Goal: Share content: Share content

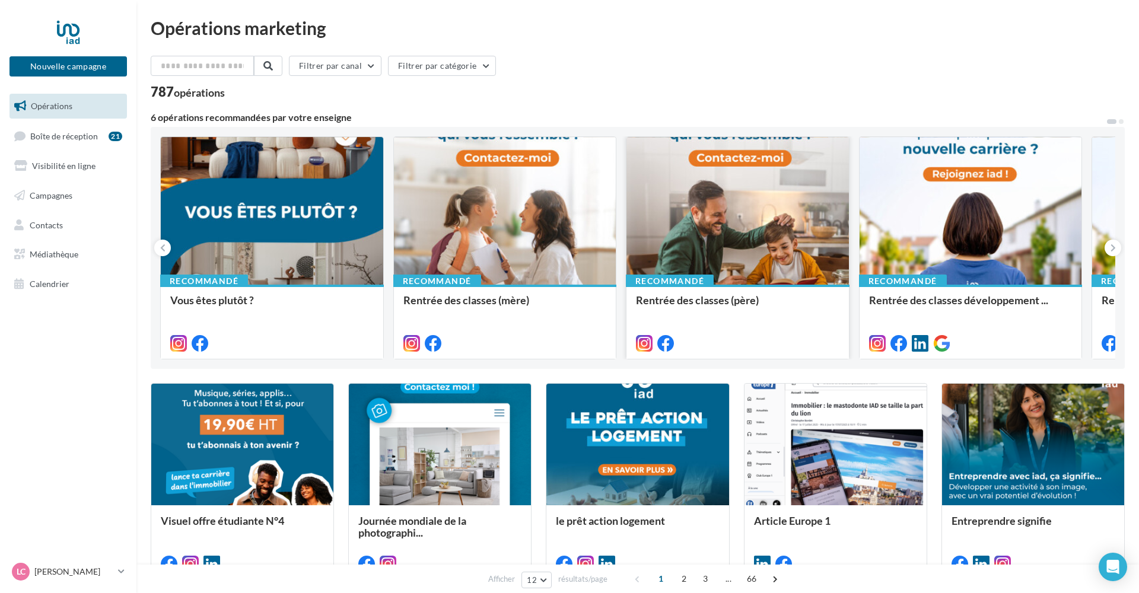
click at [736, 219] on div at bounding box center [738, 211] width 223 height 149
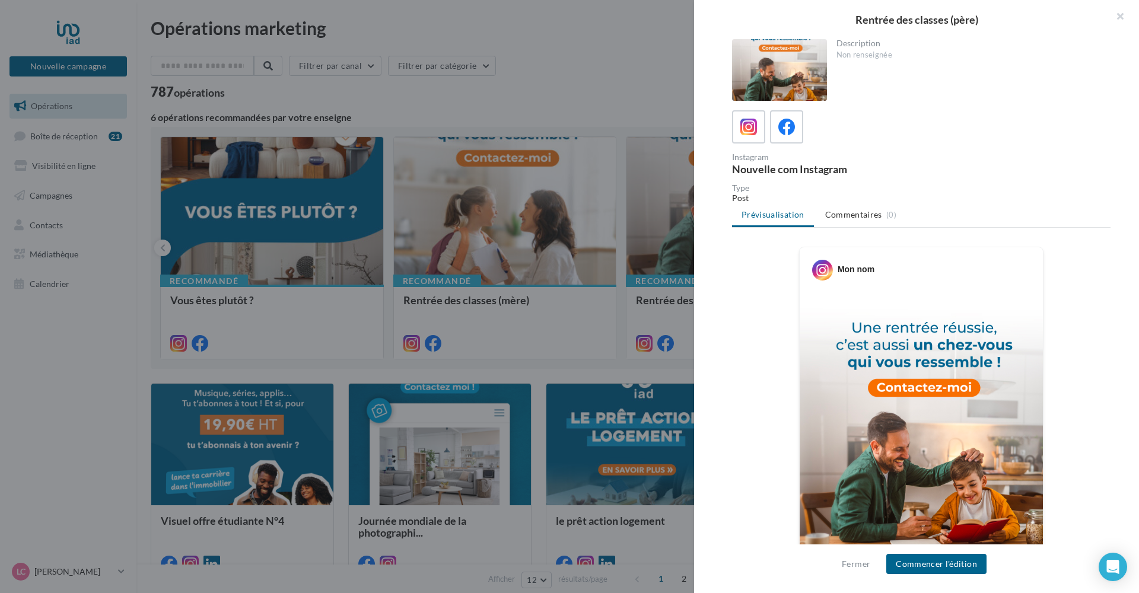
click at [527, 62] on div at bounding box center [569, 296] width 1139 height 593
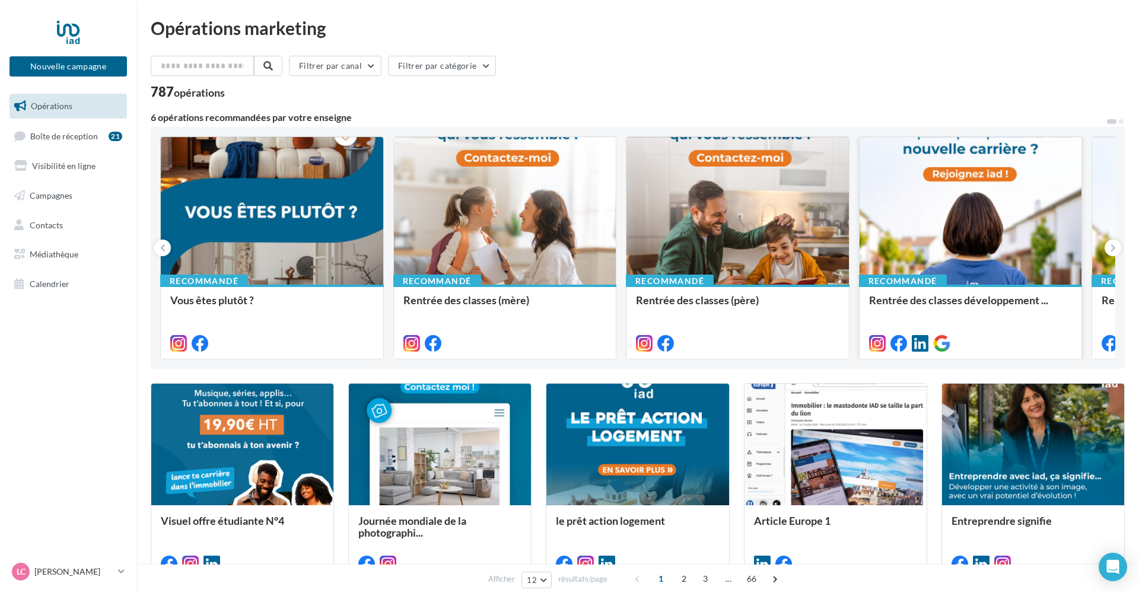
click at [978, 212] on div at bounding box center [971, 211] width 223 height 149
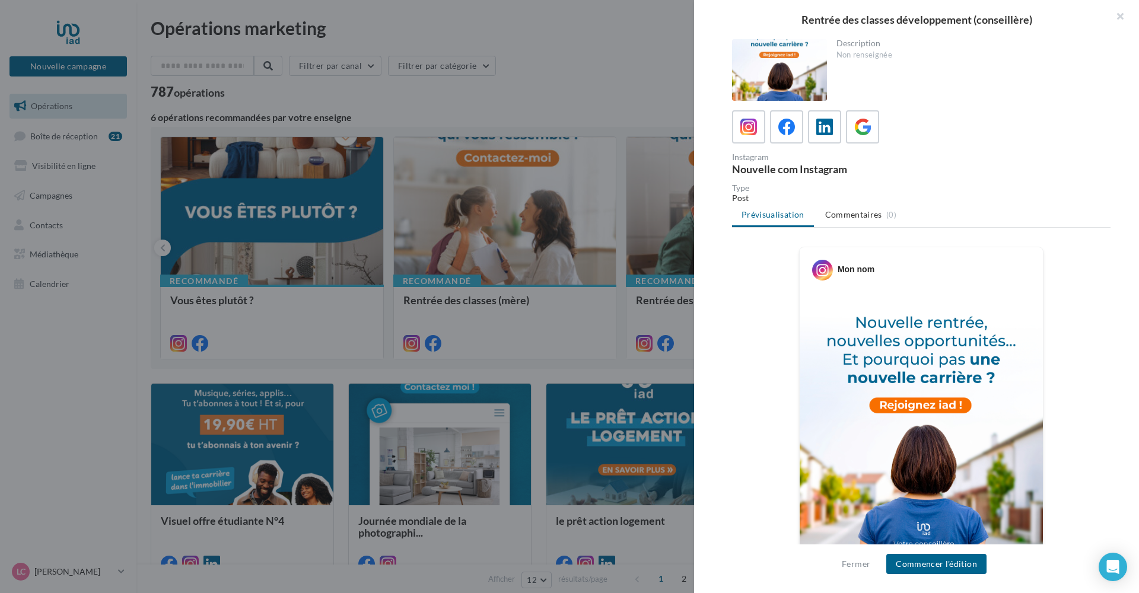
click at [560, 100] on div at bounding box center [569, 296] width 1139 height 593
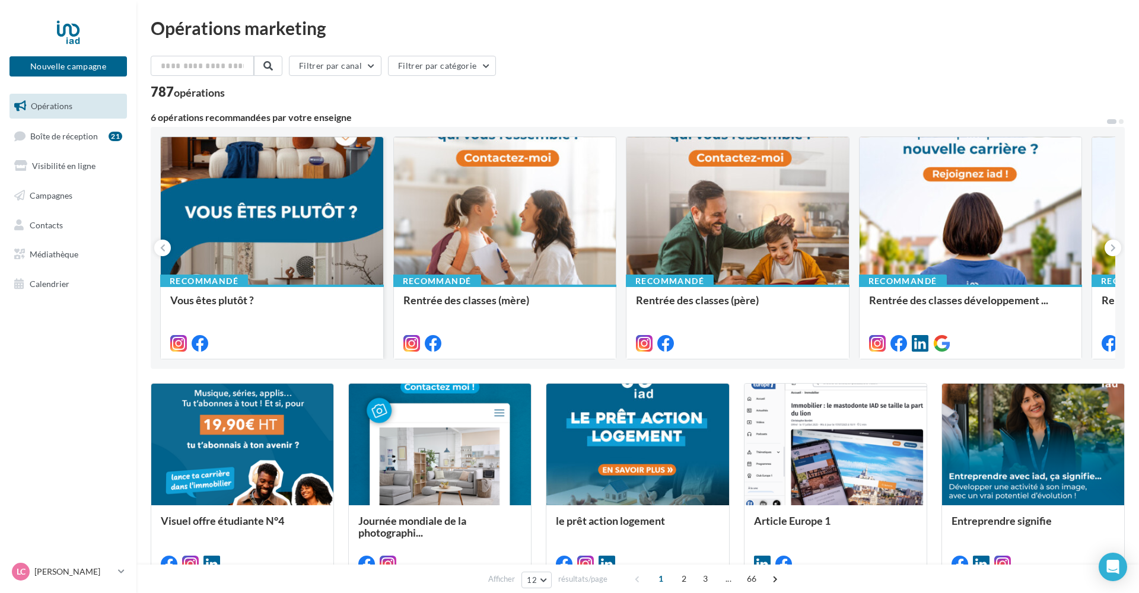
click at [290, 207] on div at bounding box center [272, 211] width 223 height 149
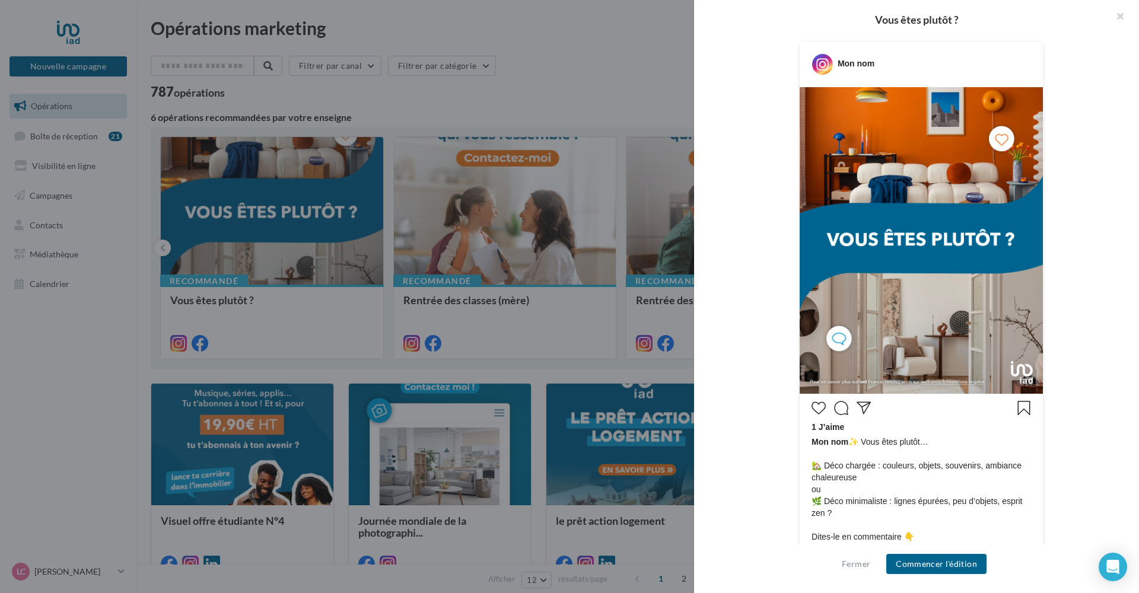
scroll to position [207, 0]
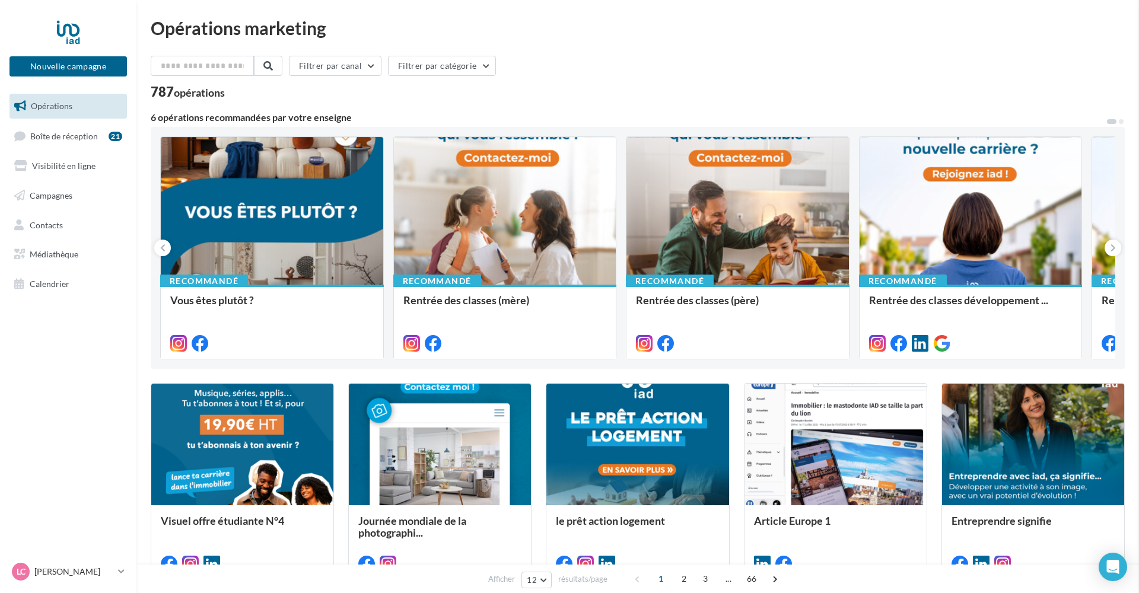
click at [955, 215] on div at bounding box center [971, 211] width 223 height 149
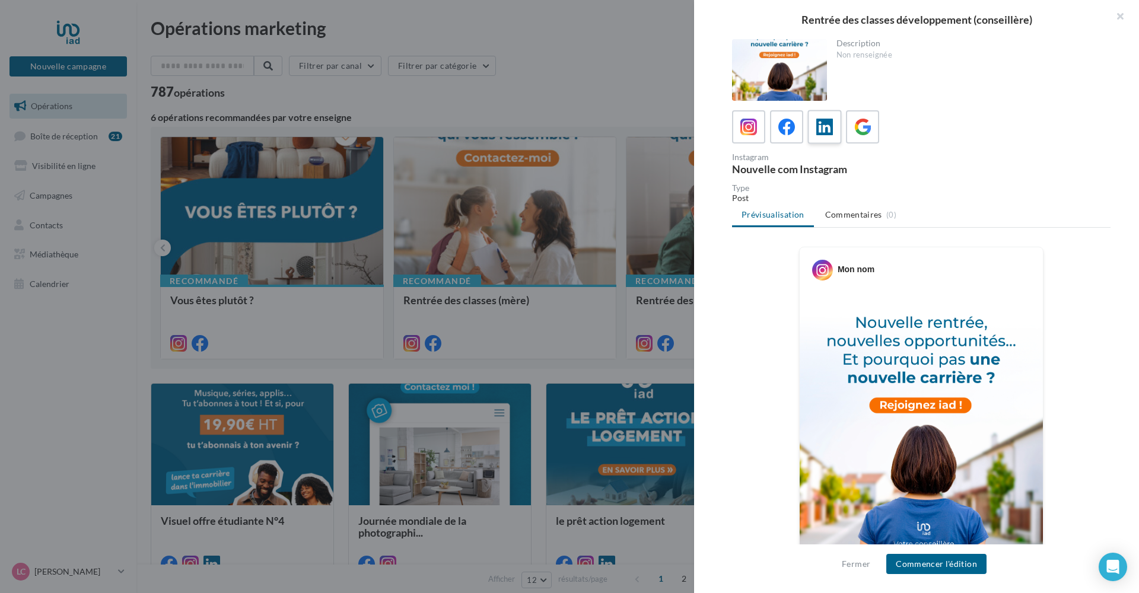
click at [836, 124] on label at bounding box center [825, 127] width 34 height 34
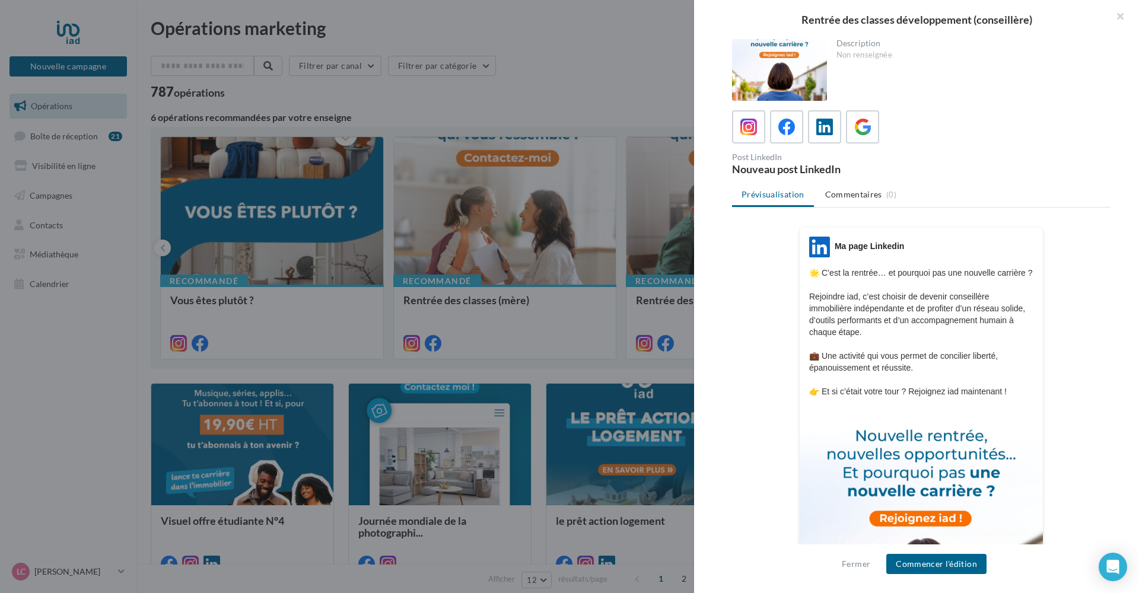
scroll to position [0, 0]
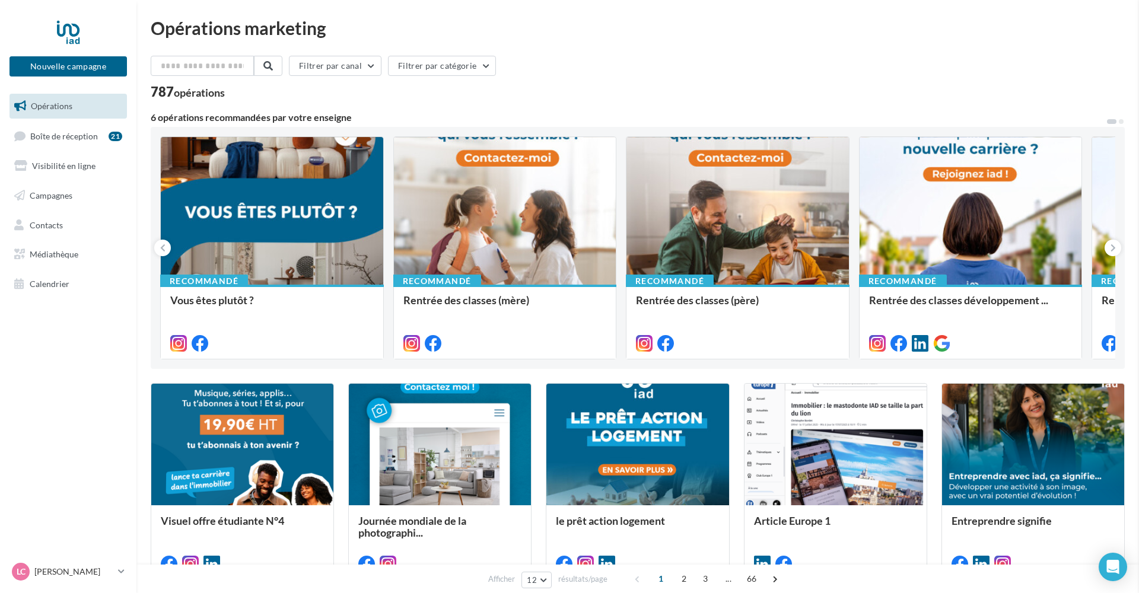
click at [271, 253] on div at bounding box center [272, 211] width 223 height 149
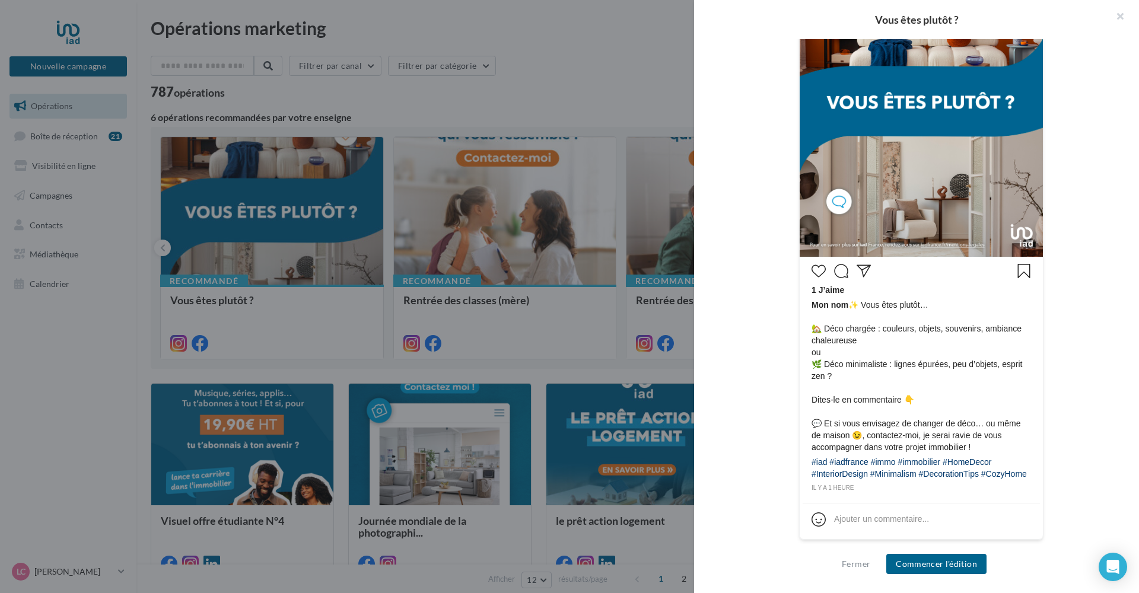
scroll to position [354, 0]
click at [583, 101] on div at bounding box center [569, 296] width 1139 height 593
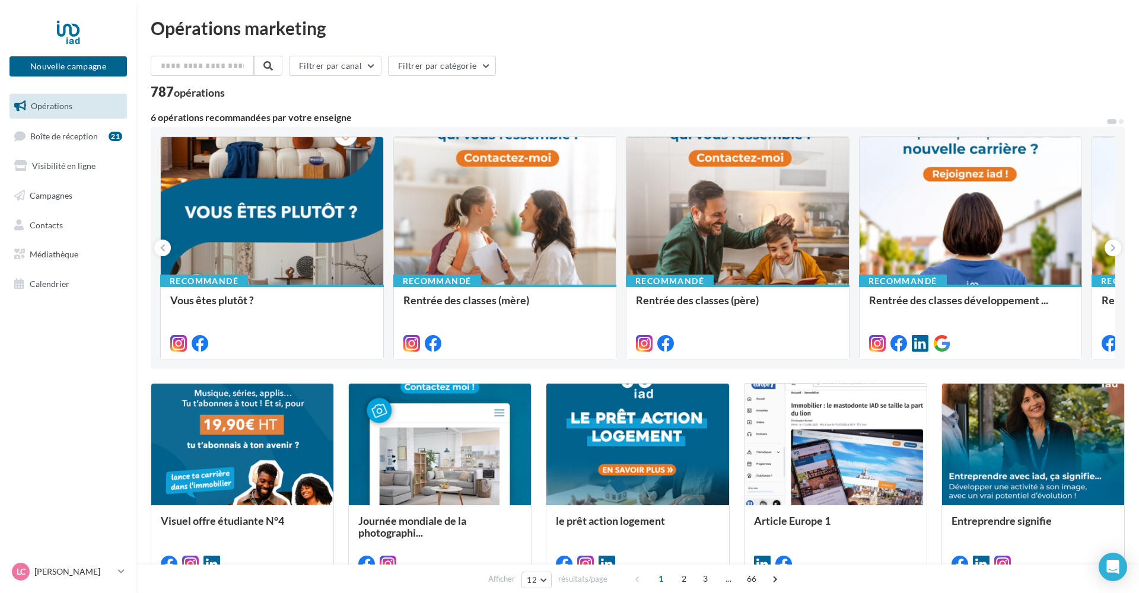
scroll to position [0, 0]
click at [1109, 254] on button at bounding box center [1113, 248] width 17 height 17
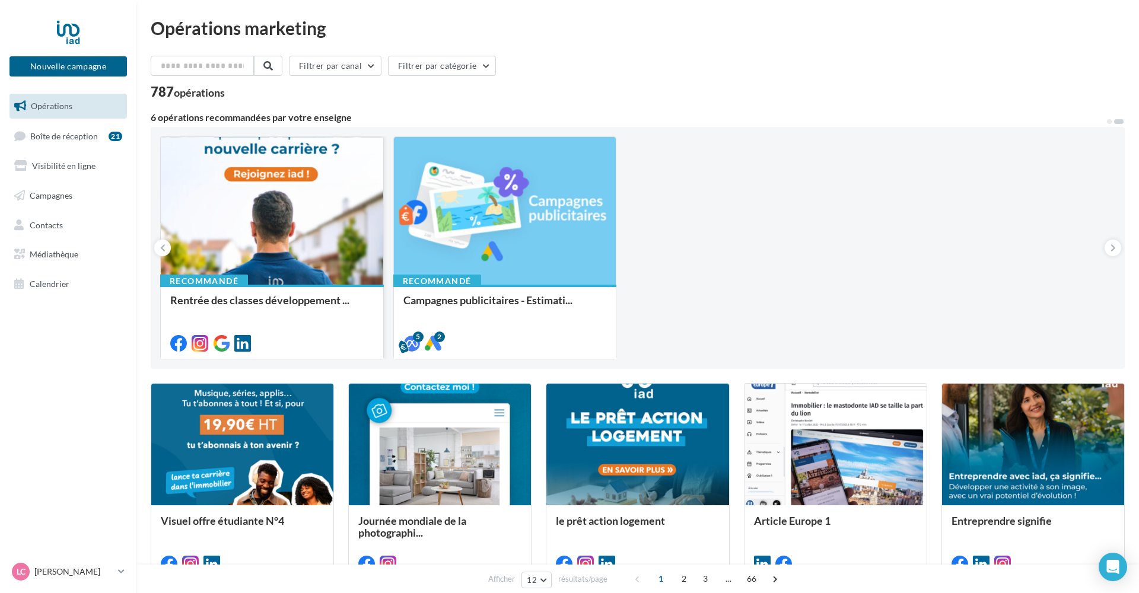
click at [266, 224] on div at bounding box center [272, 211] width 223 height 149
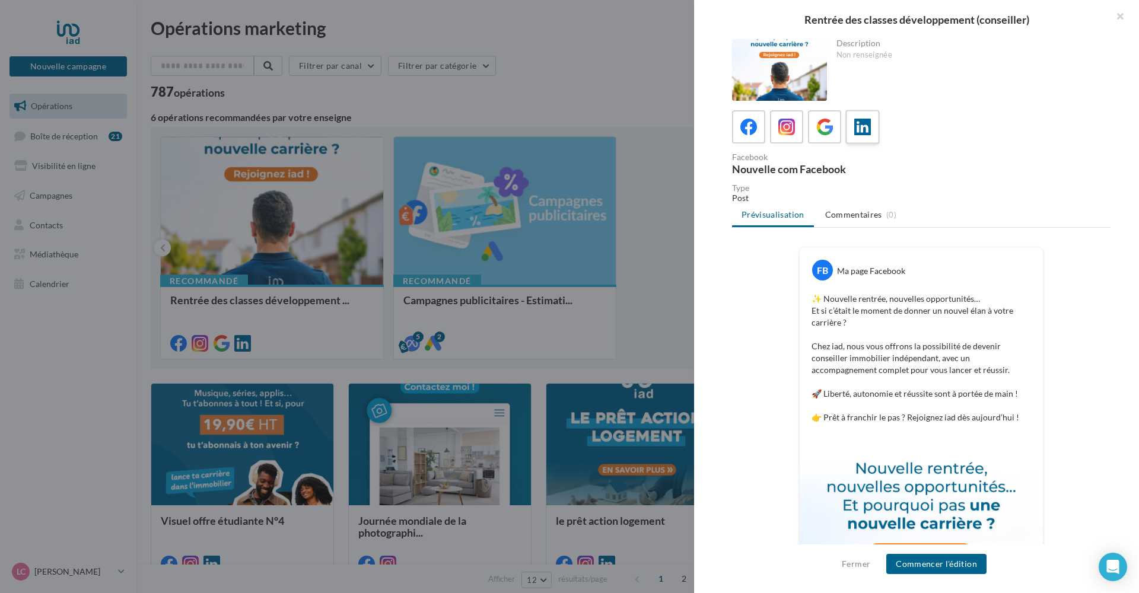
click at [866, 123] on icon at bounding box center [863, 127] width 17 height 17
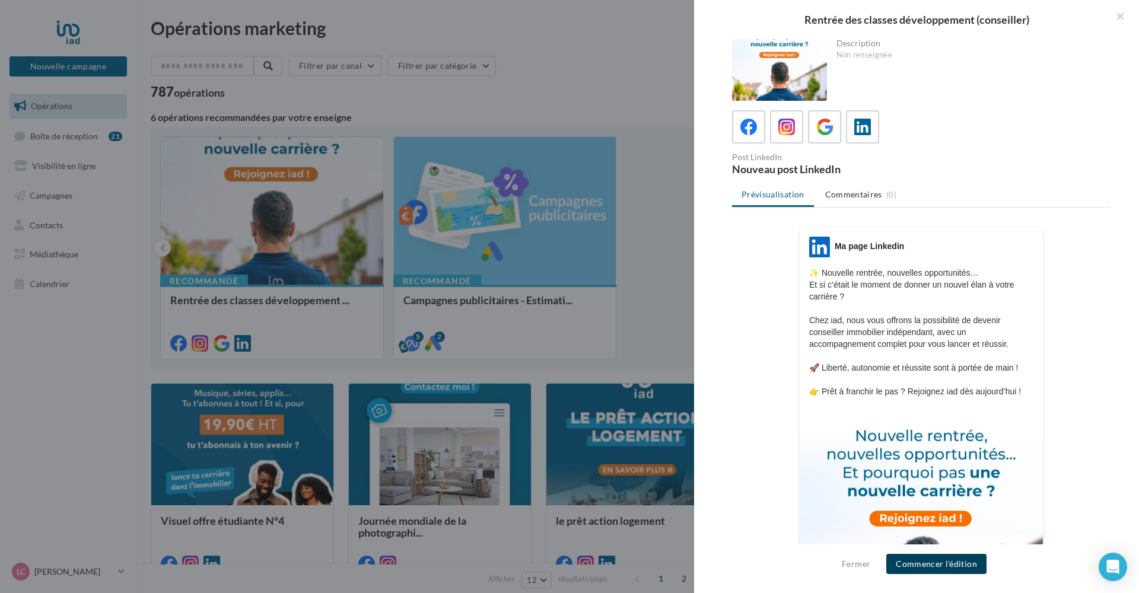
click at [942, 564] on button "Commencer l'édition" at bounding box center [937, 564] width 100 height 20
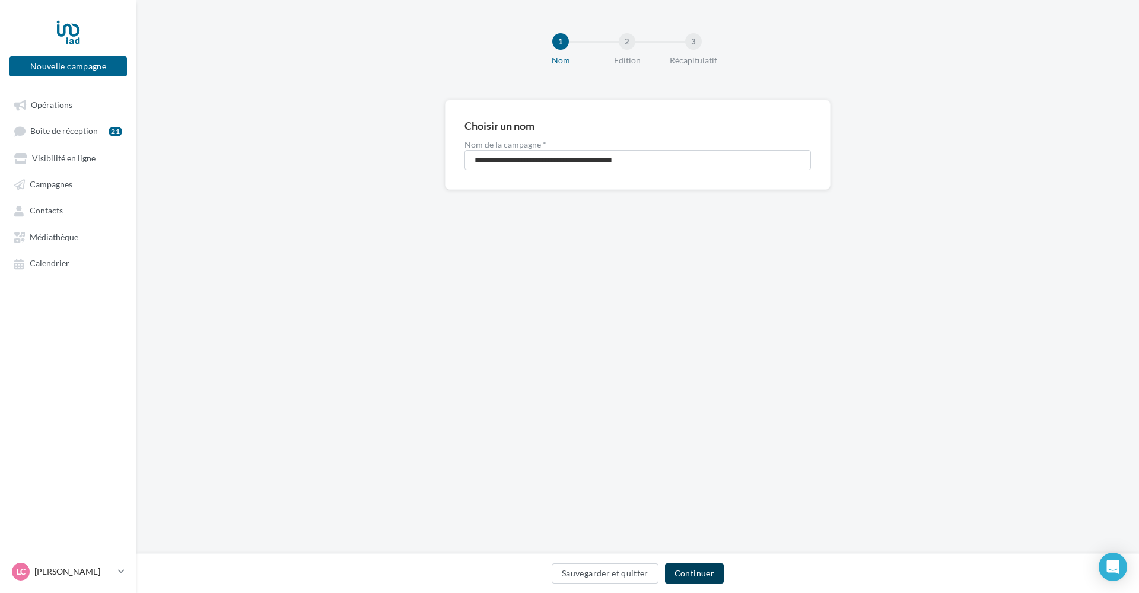
click at [707, 574] on button "Continuer" at bounding box center [694, 574] width 59 height 20
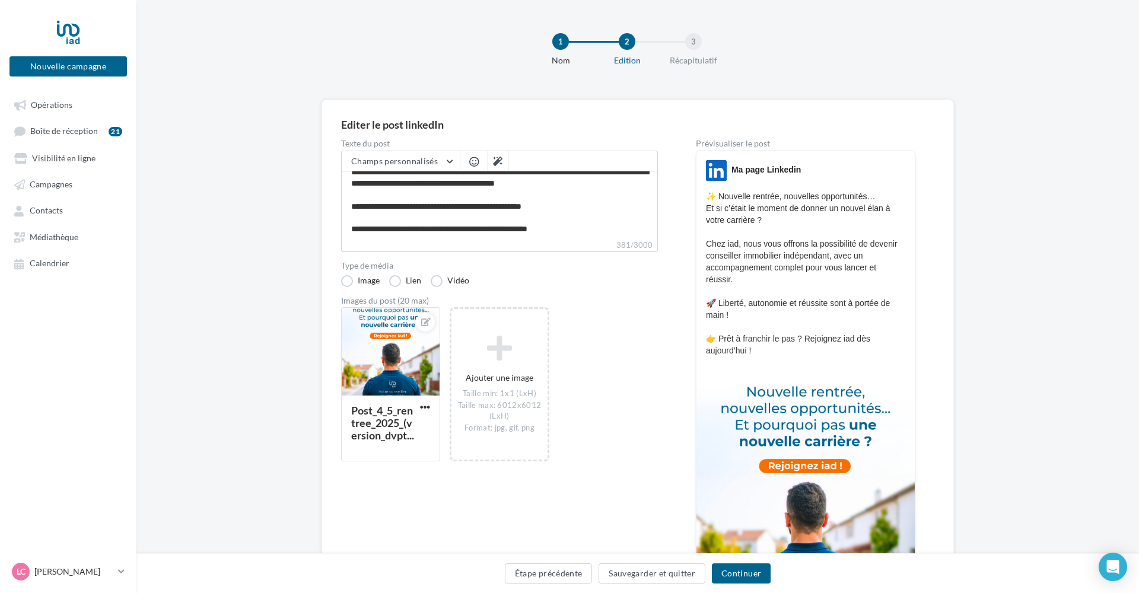
scroll to position [43, 0]
drag, startPoint x: 737, startPoint y: 564, endPoint x: 744, endPoint y: 572, distance: 10.5
click at [744, 572] on button "Continuer" at bounding box center [741, 574] width 59 height 20
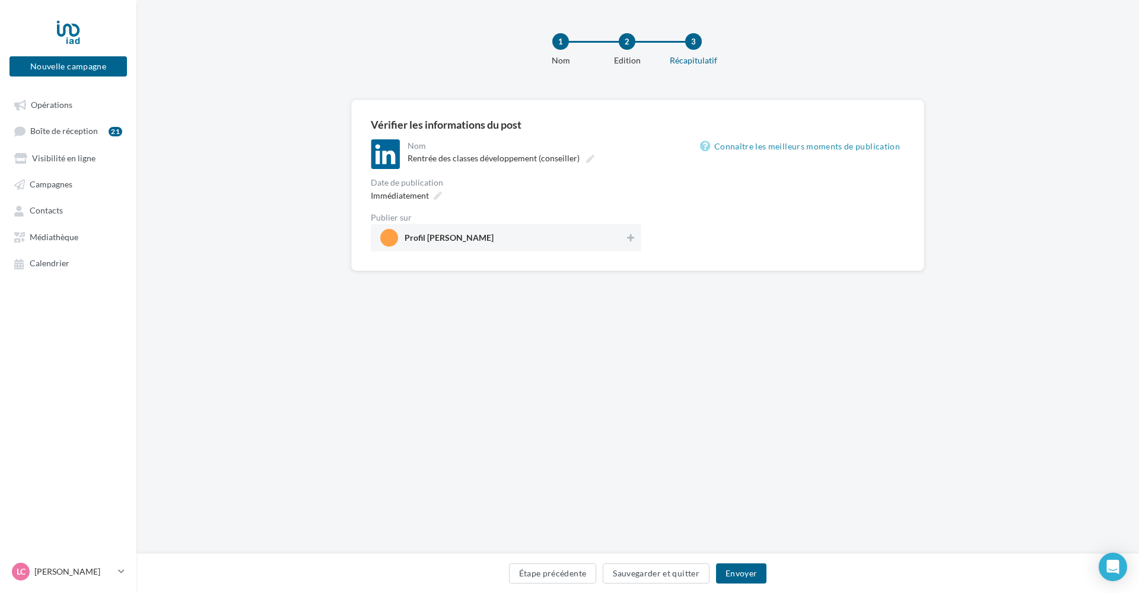
click at [637, 241] on div "Profil Ludovic Chalindar" at bounding box center [506, 237] width 271 height 27
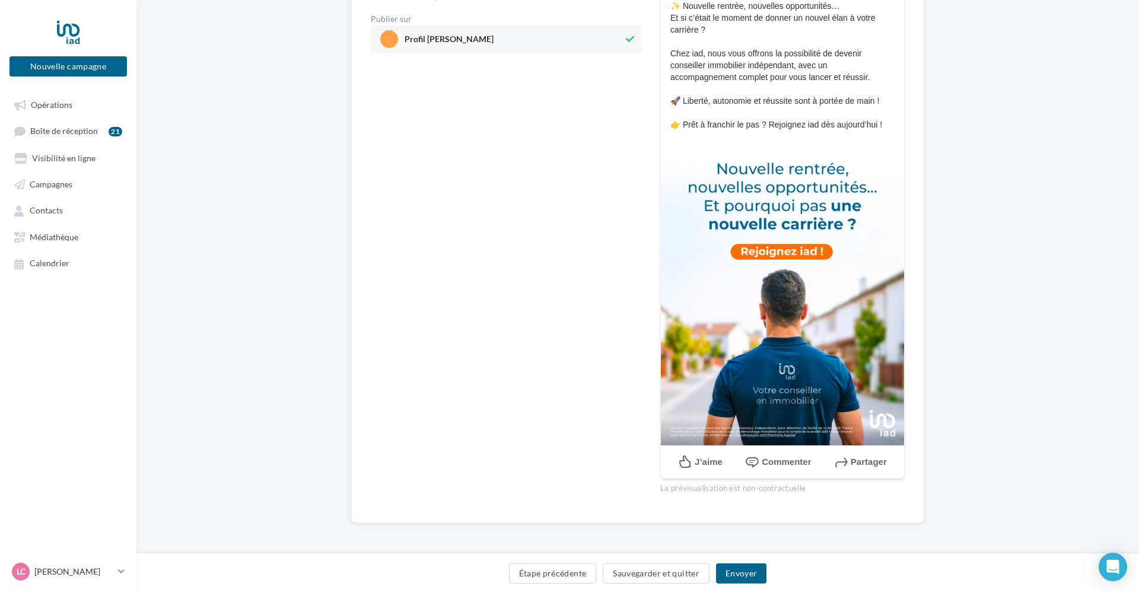
scroll to position [198, 0]
click at [748, 569] on button "Envoyer" at bounding box center [741, 574] width 50 height 20
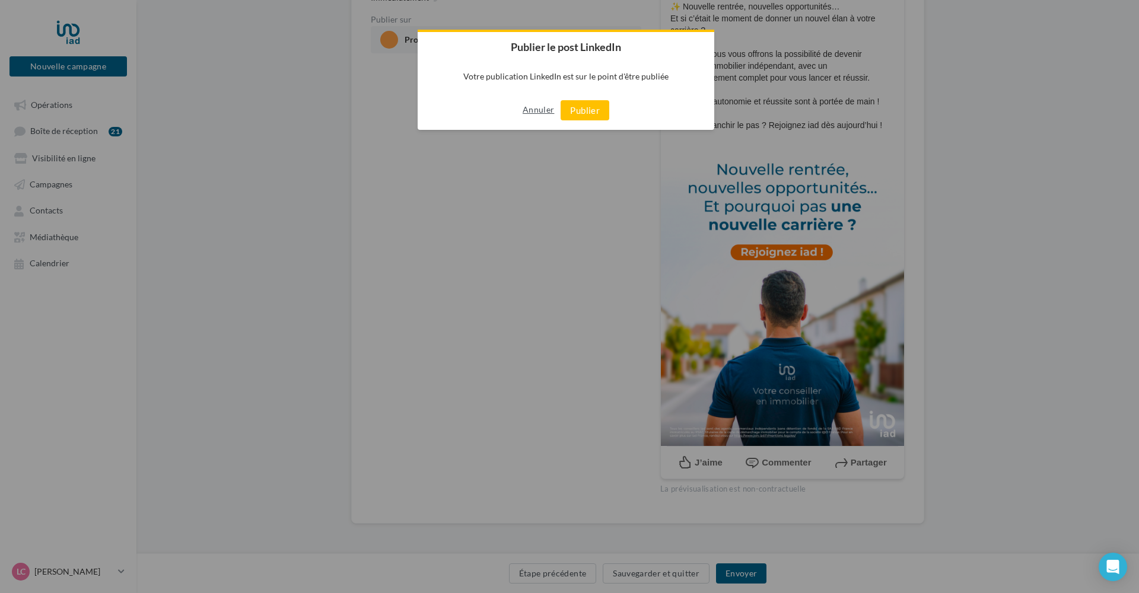
click at [531, 109] on button "Annuler" at bounding box center [538, 109] width 31 height 19
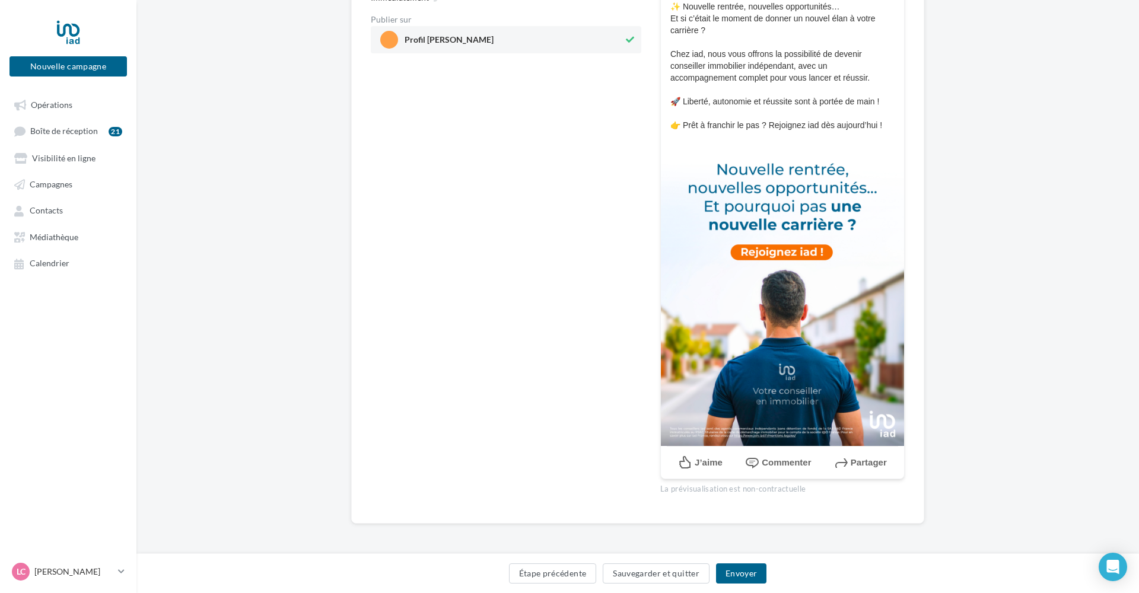
click at [802, 115] on p "✨ Nouvelle rentrée, nouvelles opportunités… Et si c’était le moment de donner u…" at bounding box center [783, 66] width 224 height 131
click at [796, 125] on p "✨ Nouvelle rentrée, nouvelles opportunités… Et si c’était le moment de donner u…" at bounding box center [783, 66] width 224 height 131
drag, startPoint x: 774, startPoint y: 125, endPoint x: 811, endPoint y: 124, distance: 36.2
click at [811, 124] on p "✨ Nouvelle rentrée, nouvelles opportunités… Et si c’était le moment de donner u…" at bounding box center [783, 66] width 224 height 131
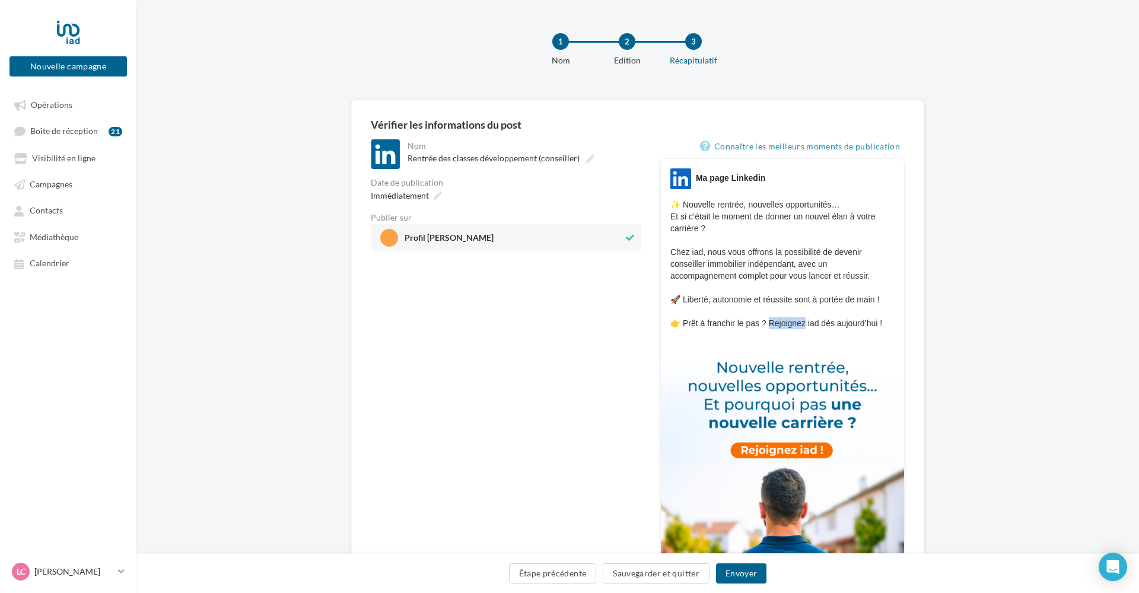
scroll to position [0, 0]
click at [627, 45] on div "2" at bounding box center [627, 41] width 17 height 17
click at [628, 63] on div "Edition" at bounding box center [627, 61] width 76 height 12
click at [551, 576] on button "Étape précédente" at bounding box center [553, 574] width 88 height 20
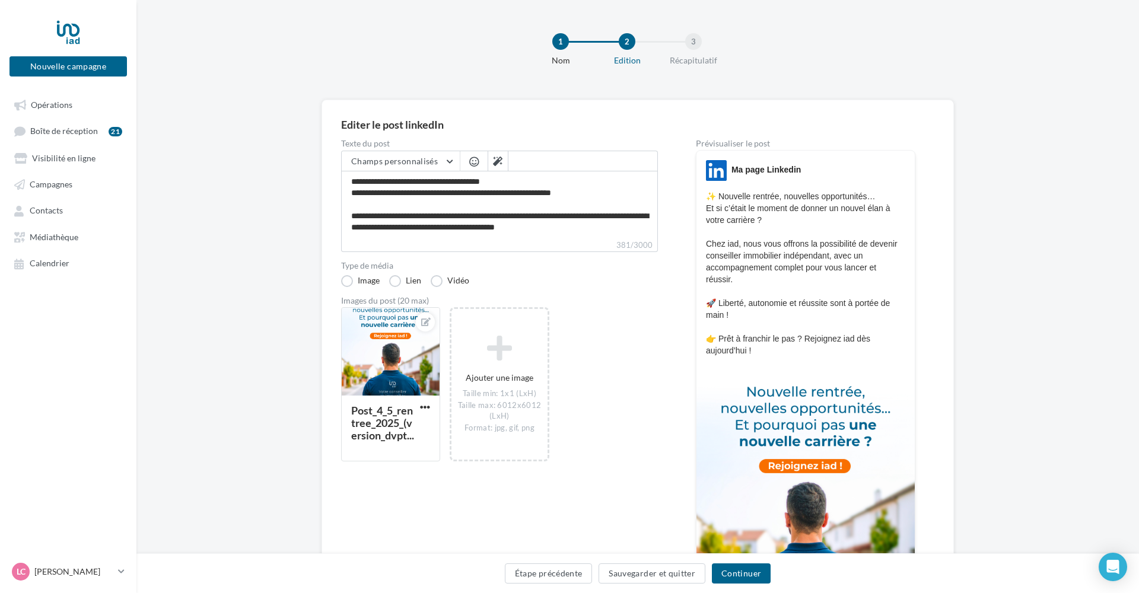
click at [820, 340] on p "✨ Nouvelle rentrée, nouvelles opportunités… Et si c’était le moment de donner u…" at bounding box center [805, 274] width 199 height 166
drag, startPoint x: 811, startPoint y: 340, endPoint x: 861, endPoint y: 337, distance: 49.9
click at [861, 337] on p "✨ Nouvelle rentrée, nouvelles opportunités… Et si c’était le moment de donner u…" at bounding box center [805, 274] width 199 height 166
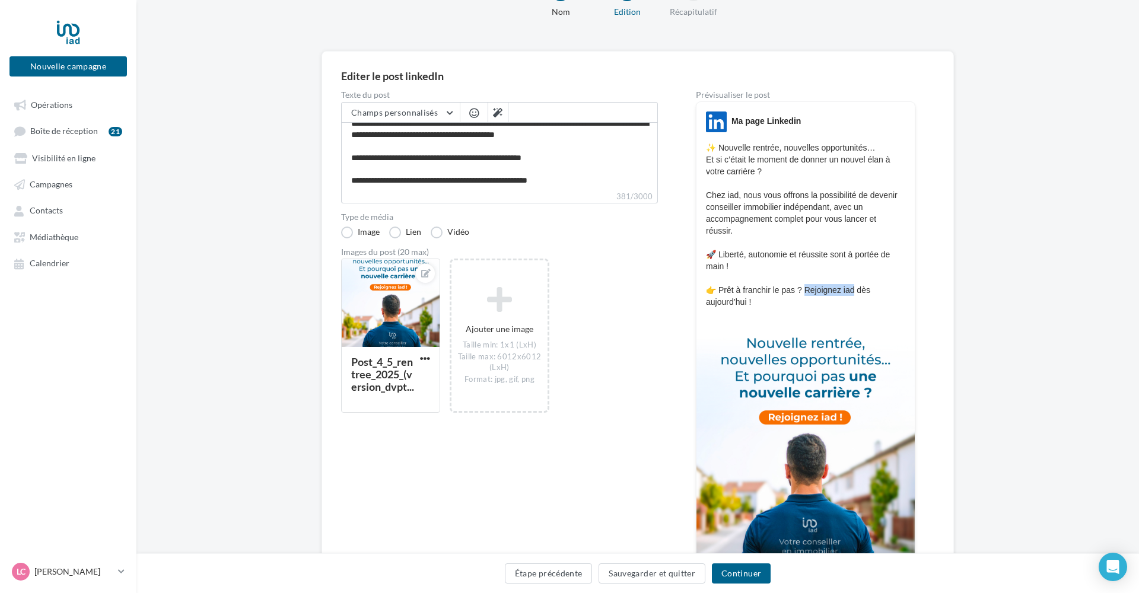
scroll to position [43, 0]
drag, startPoint x: 446, startPoint y: 180, endPoint x: 493, endPoint y: 179, distance: 47.5
click at [493, 179] on textarea "**********" at bounding box center [499, 156] width 317 height 68
type textarea "**********"
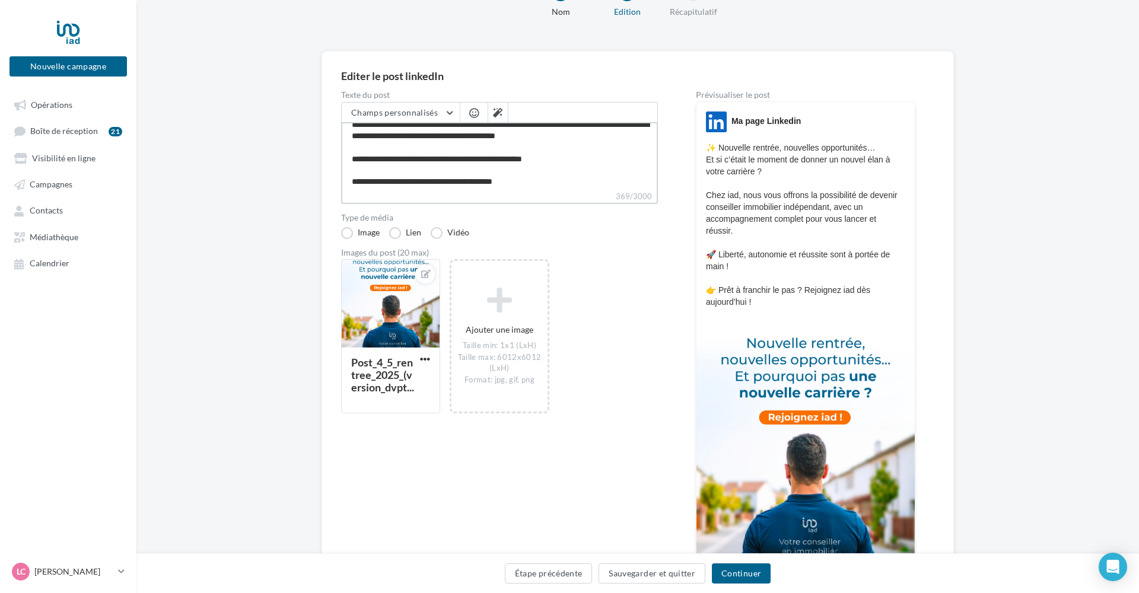
type textarea "**********"
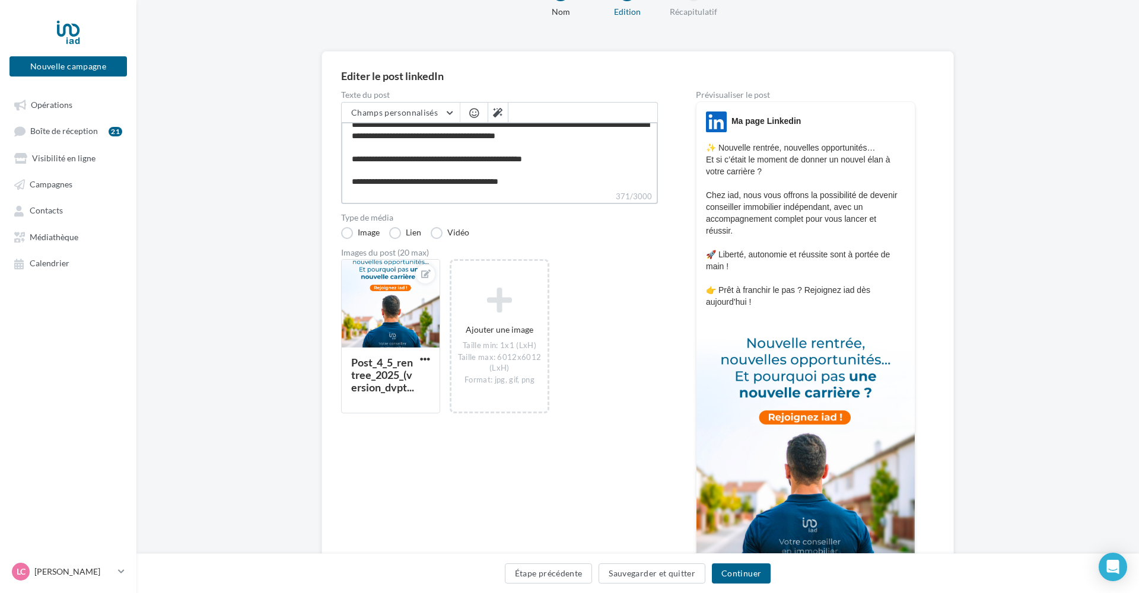
type textarea "**********"
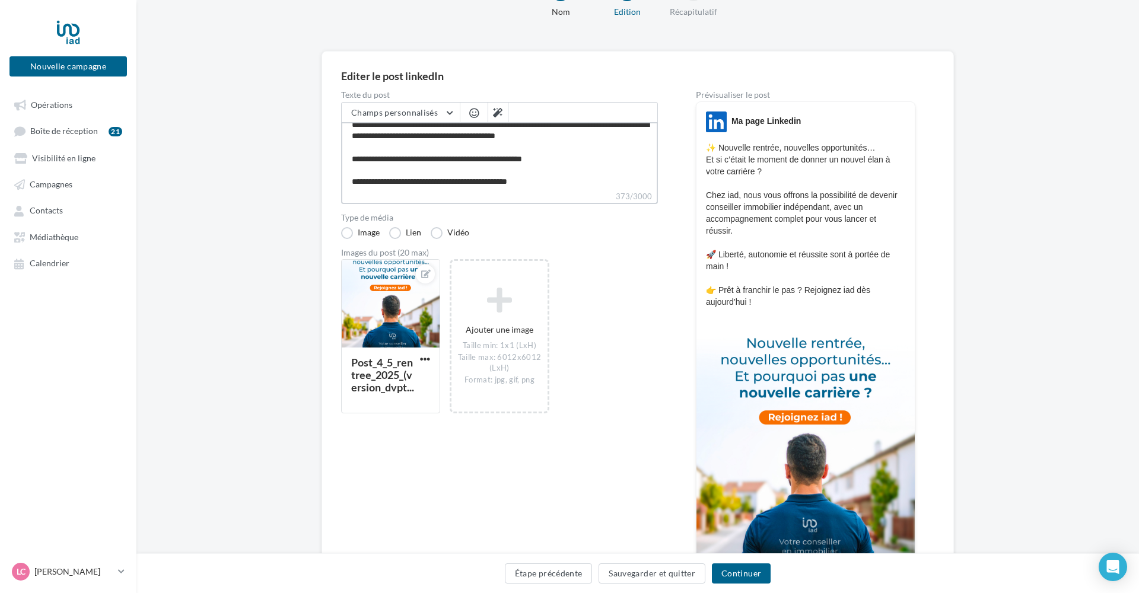
type textarea "**********"
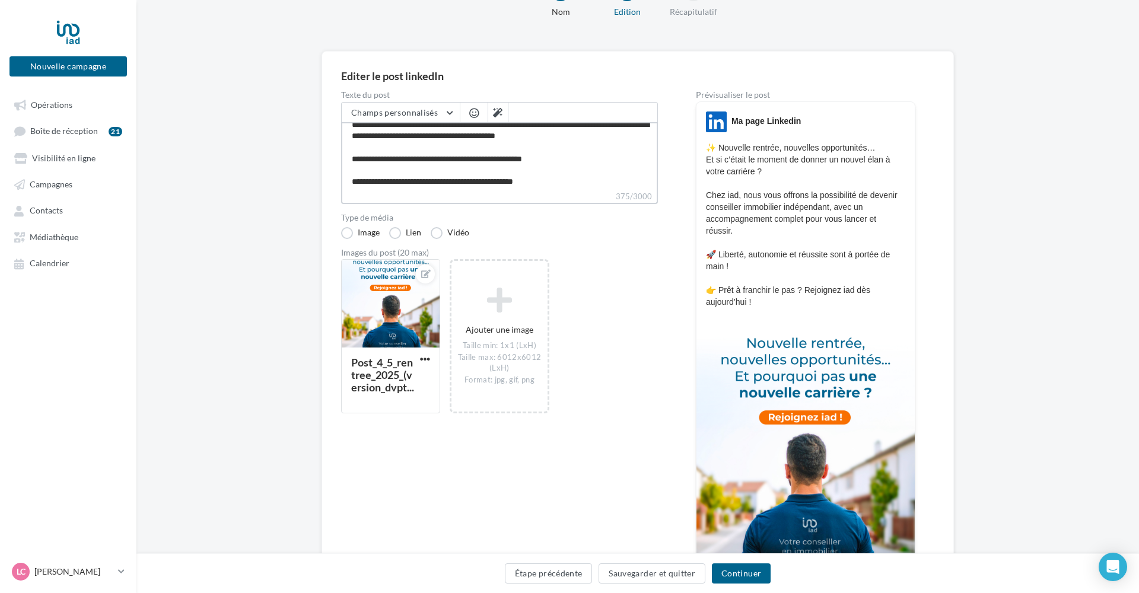
type textarea "**********"
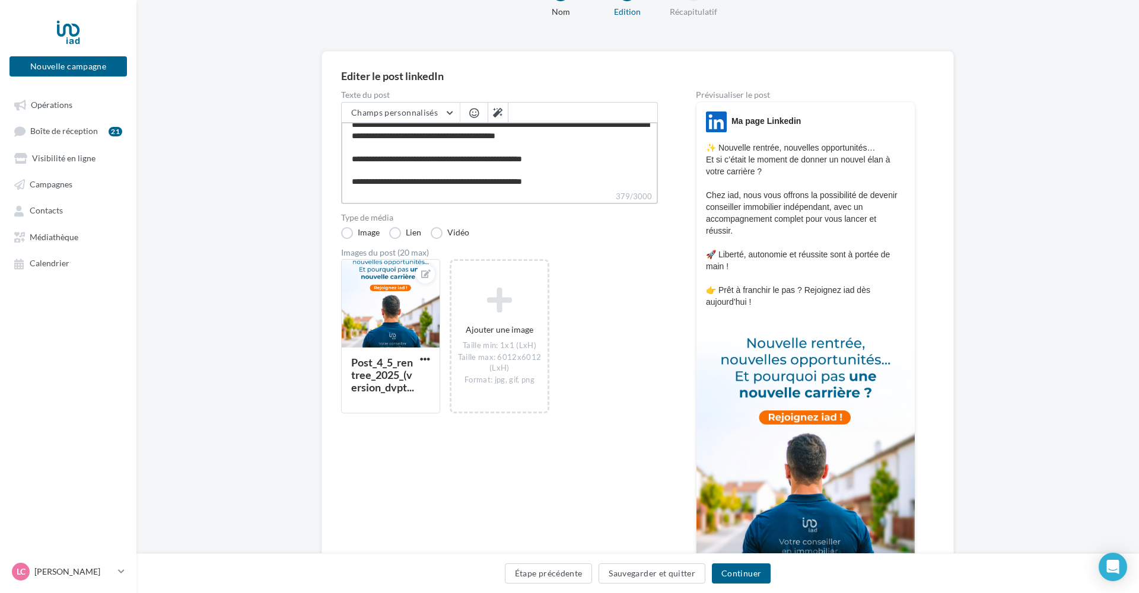
type textarea "**********"
click at [764, 575] on button "Continuer" at bounding box center [741, 574] width 59 height 20
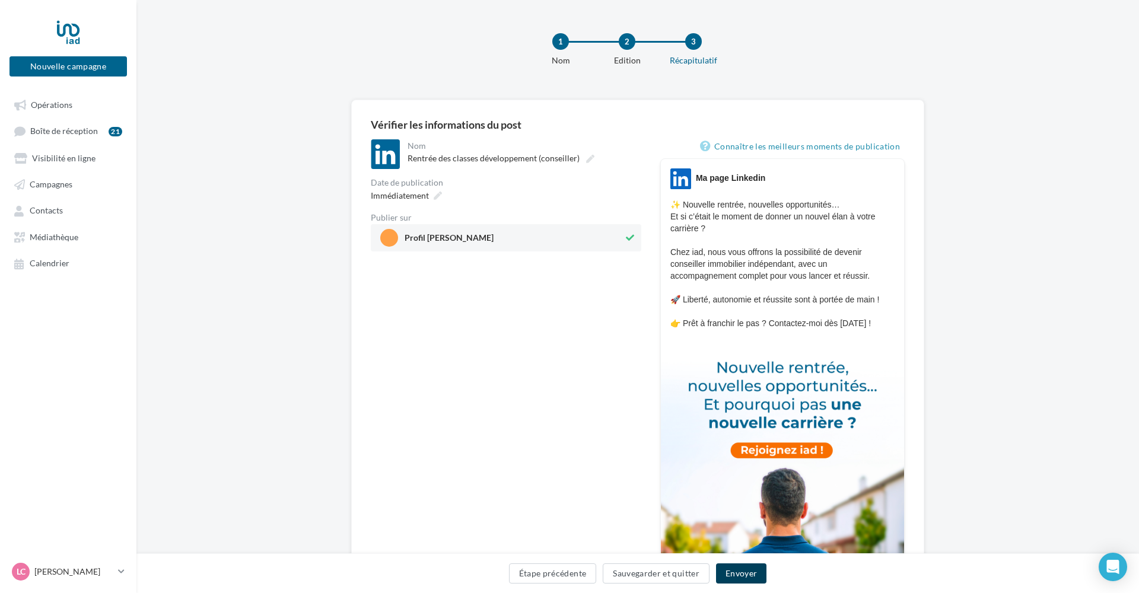
click at [750, 572] on button "Envoyer" at bounding box center [741, 574] width 50 height 20
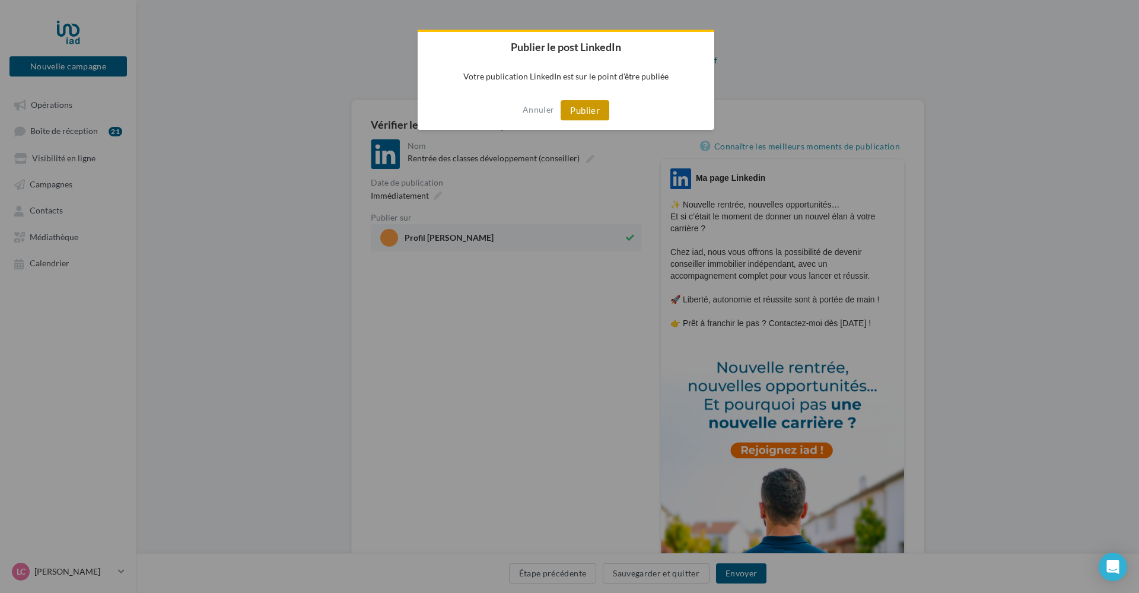
click at [594, 105] on button "Publier" at bounding box center [585, 110] width 49 height 20
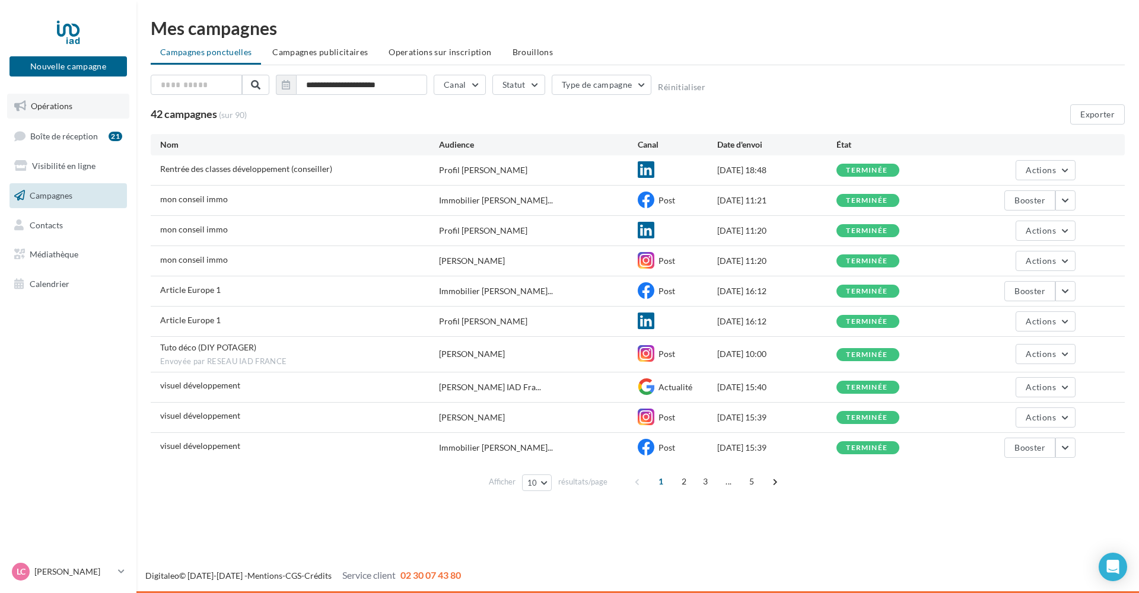
click at [72, 101] on link "Opérations" at bounding box center [68, 106] width 122 height 25
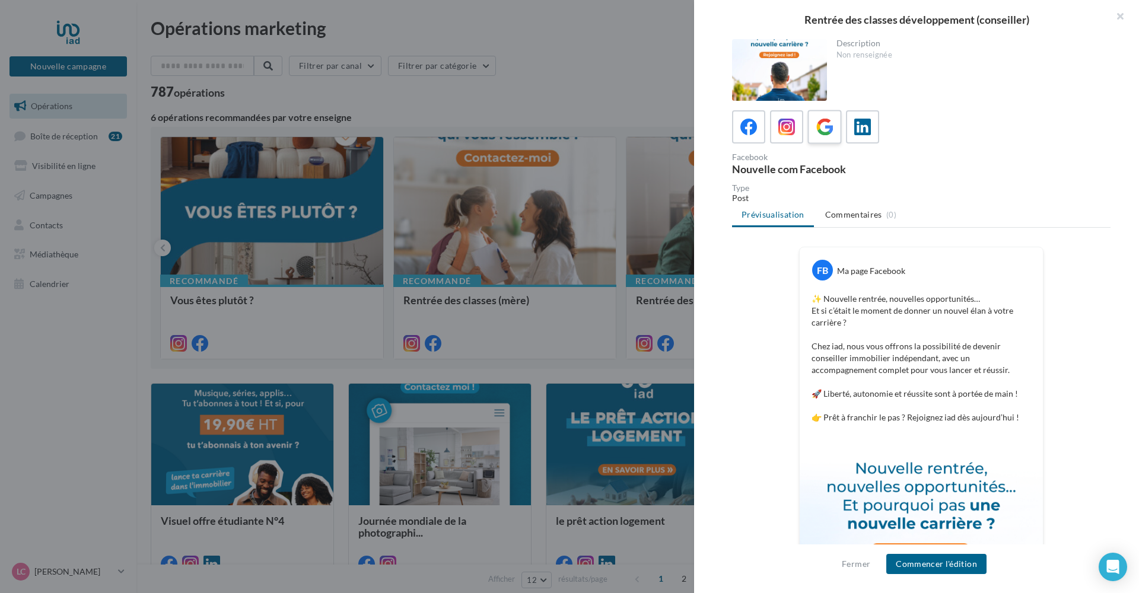
click at [829, 125] on icon at bounding box center [825, 127] width 17 height 17
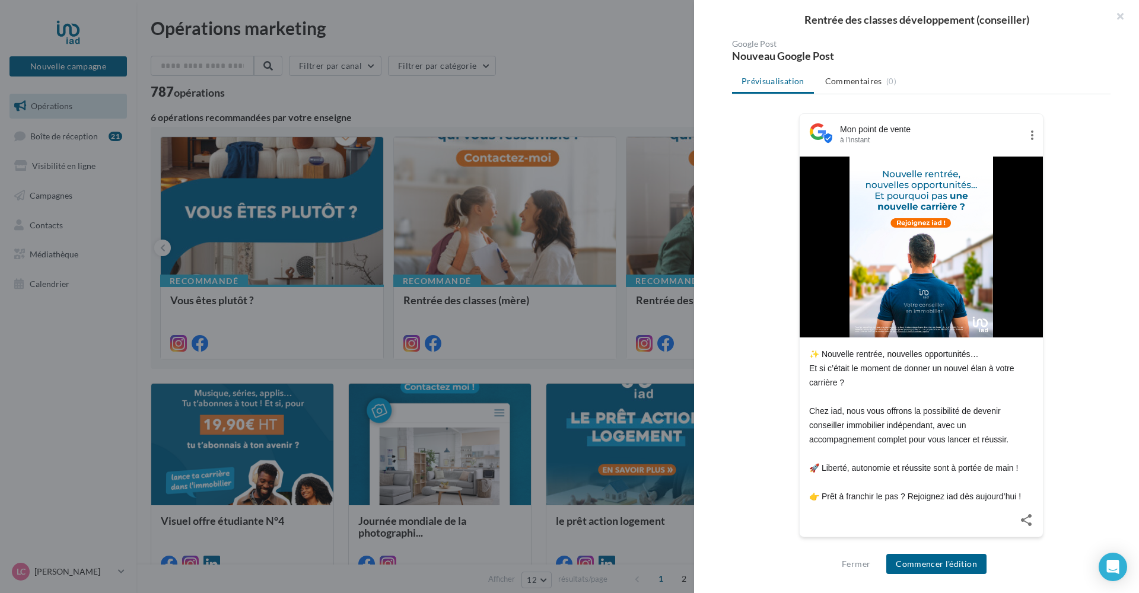
scroll to position [113, 0]
click at [931, 564] on button "Commencer l'édition" at bounding box center [937, 564] width 100 height 20
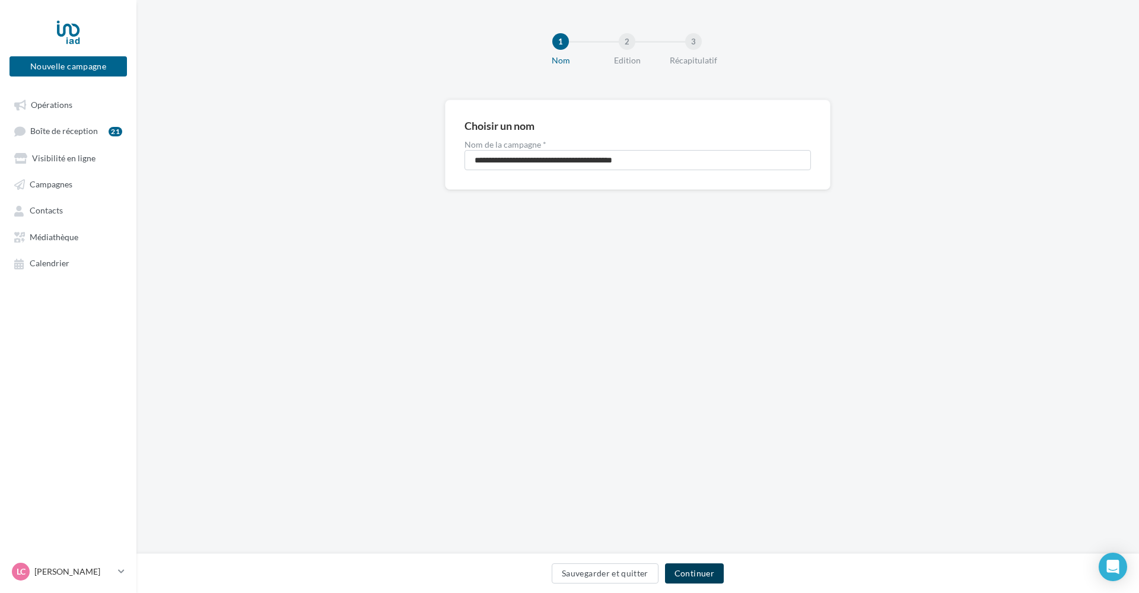
click at [709, 578] on button "Continuer" at bounding box center [694, 574] width 59 height 20
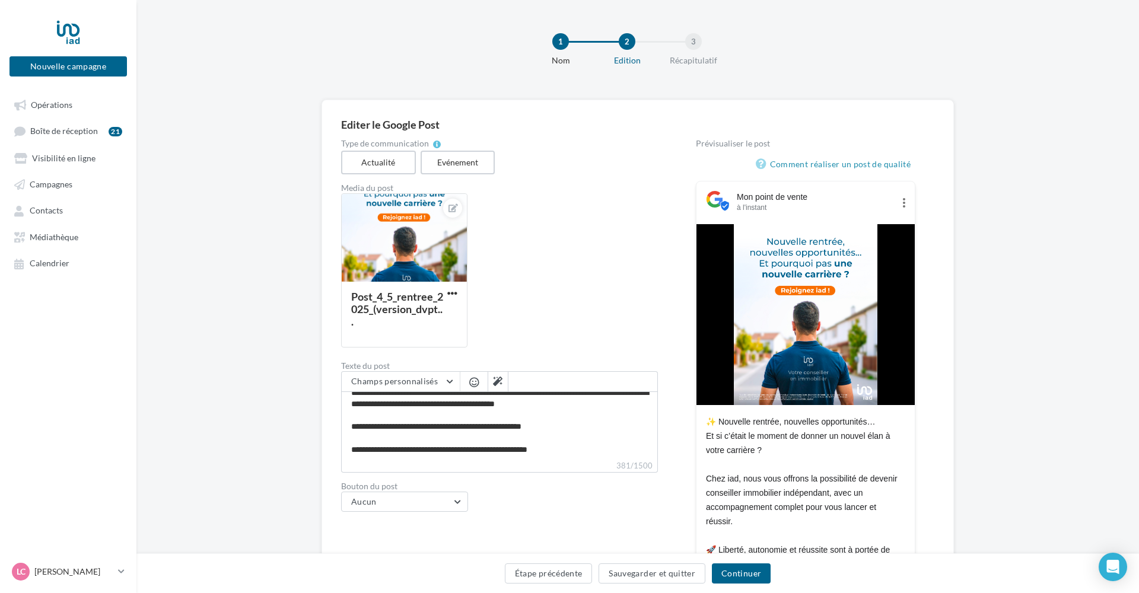
scroll to position [43, 0]
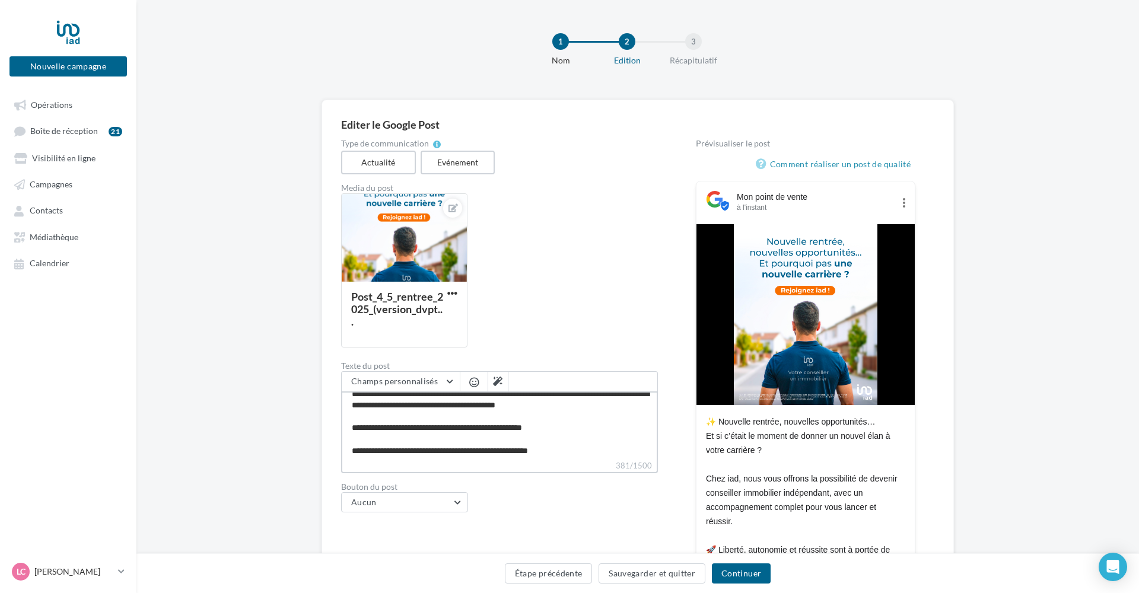
drag, startPoint x: 446, startPoint y: 450, endPoint x: 494, endPoint y: 446, distance: 48.8
click at [494, 446] on textarea "**********" at bounding box center [499, 426] width 317 height 68
type textarea "**********"
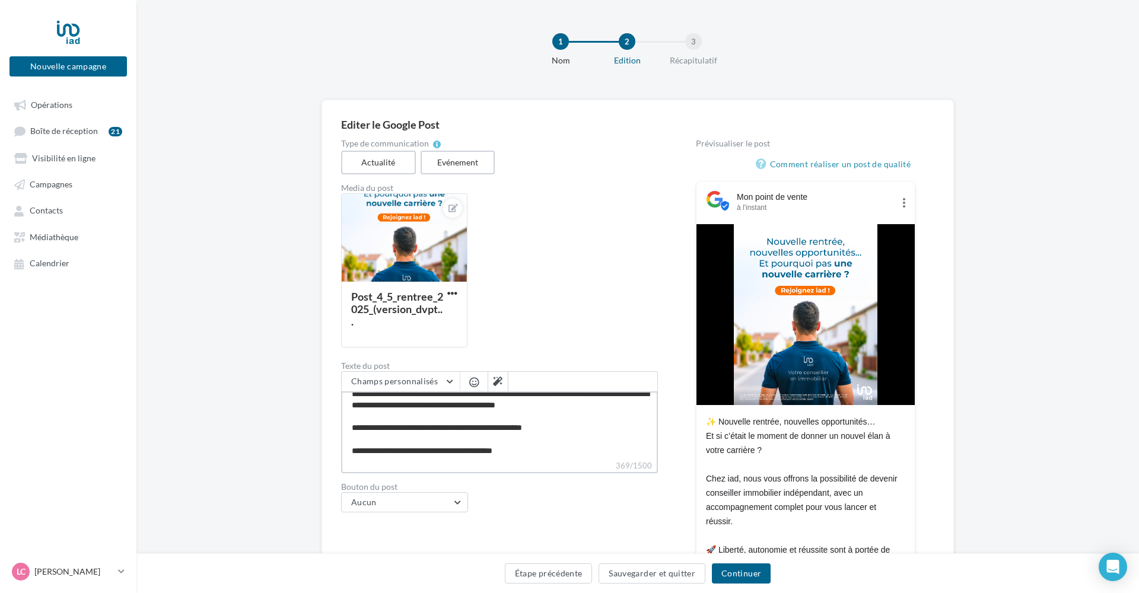
type textarea "**********"
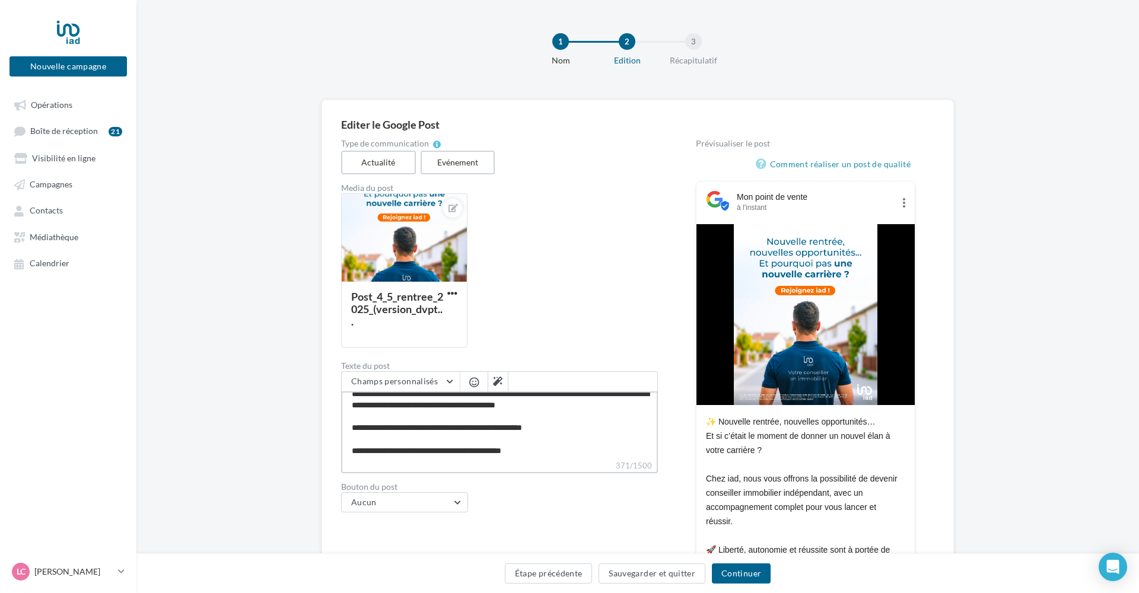
type textarea "**********"
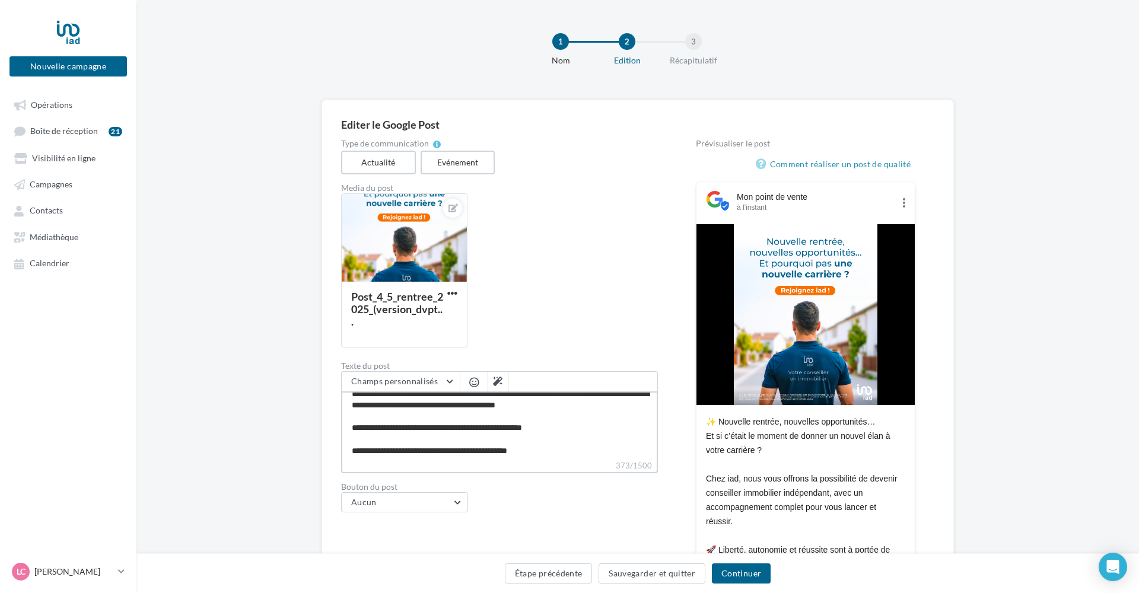
type textarea "**********"
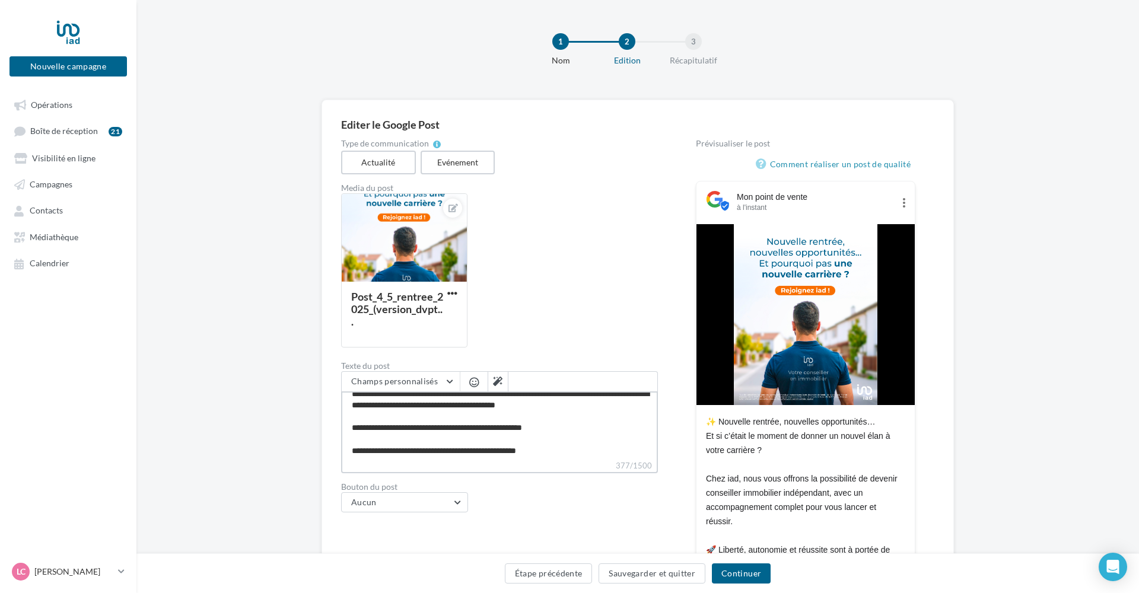
type textarea "**********"
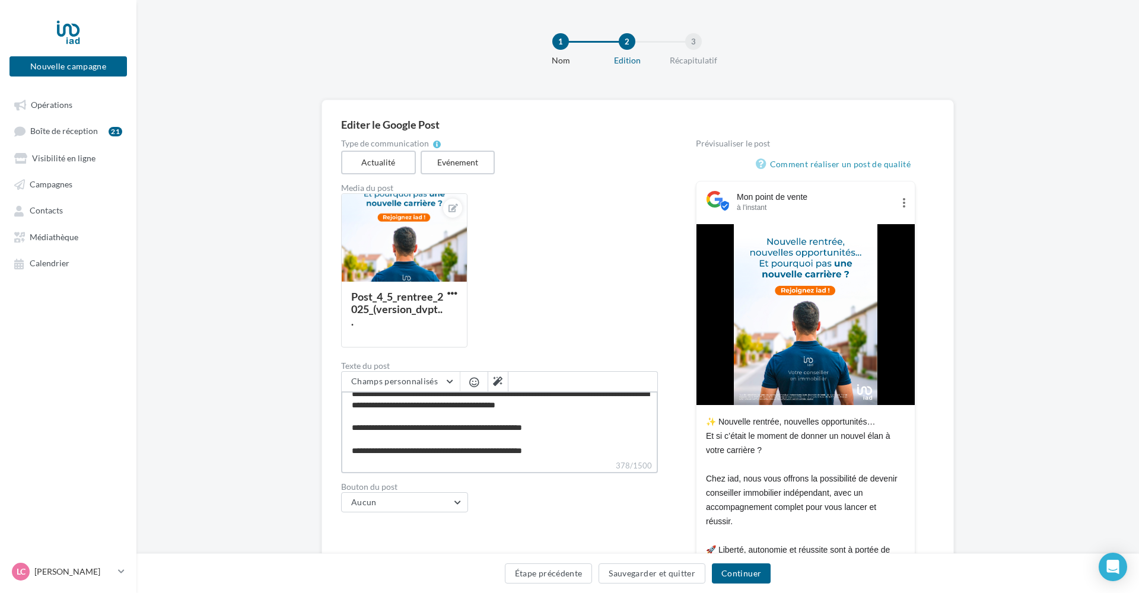
type textarea "**********"
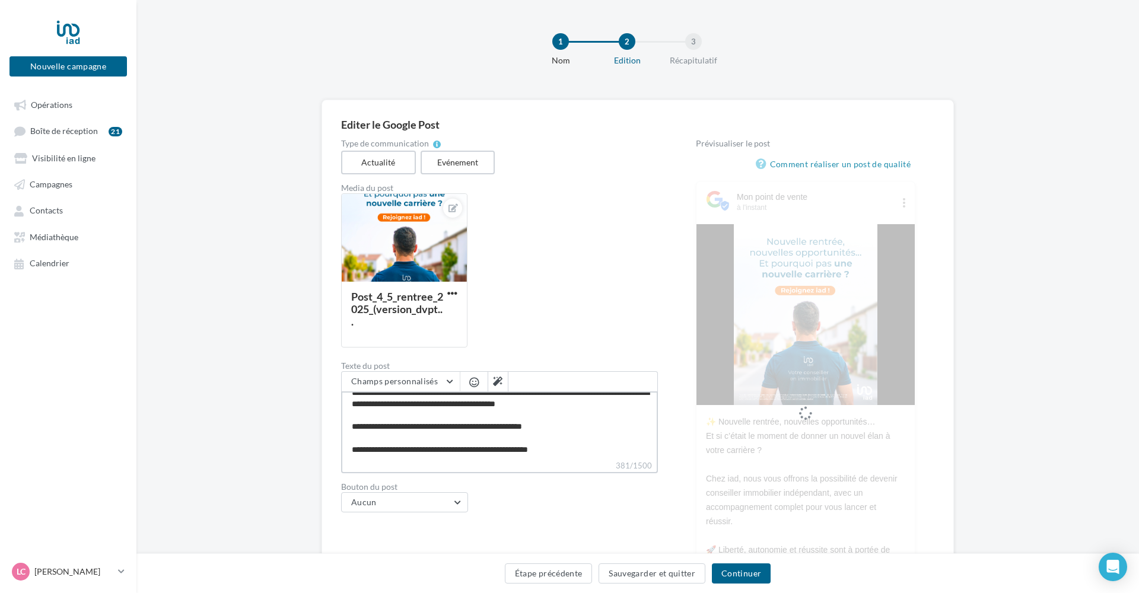
scroll to position [44, 0]
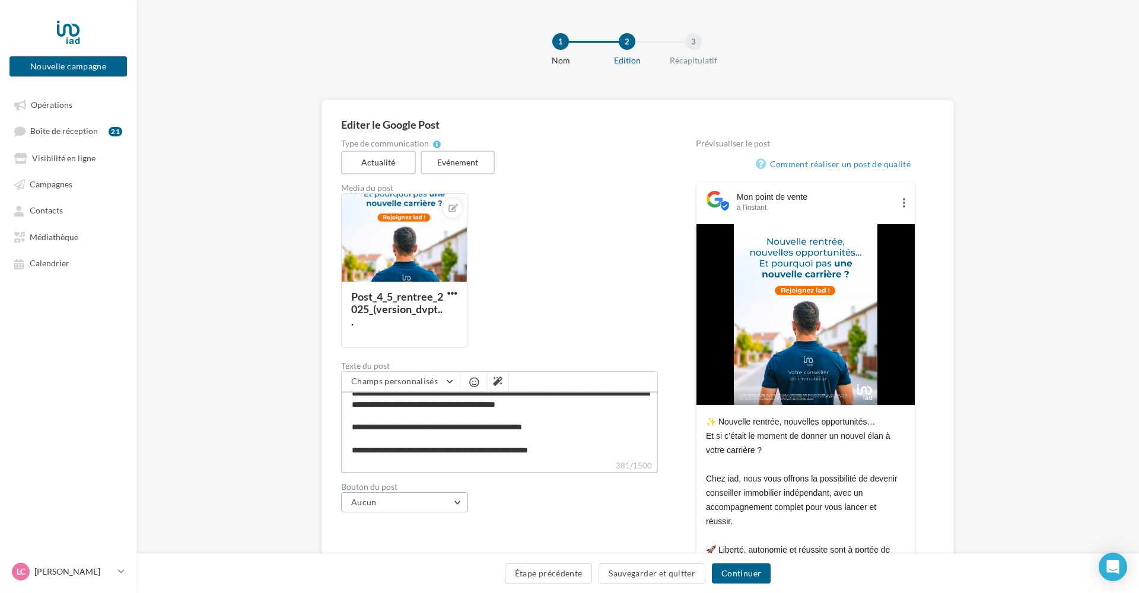
type textarea "**********"
click at [419, 504] on button "Aucun" at bounding box center [404, 502] width 127 height 20
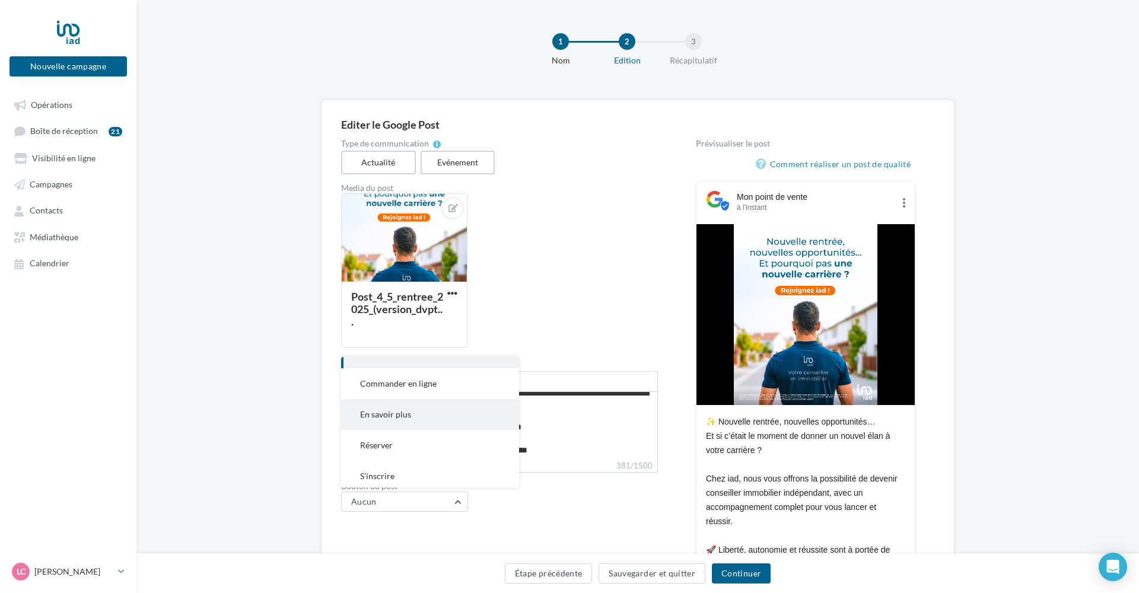
scroll to position [53, 0]
click at [408, 417] on span "En savoir plus" at bounding box center [385, 412] width 51 height 10
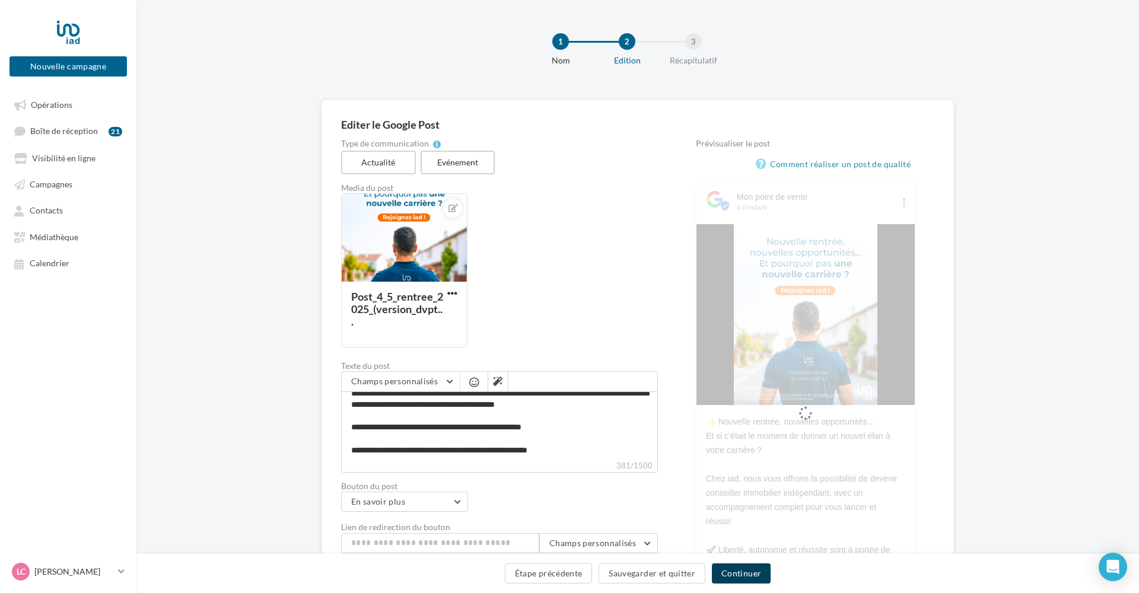
click at [752, 569] on button "Continuer" at bounding box center [741, 574] width 59 height 20
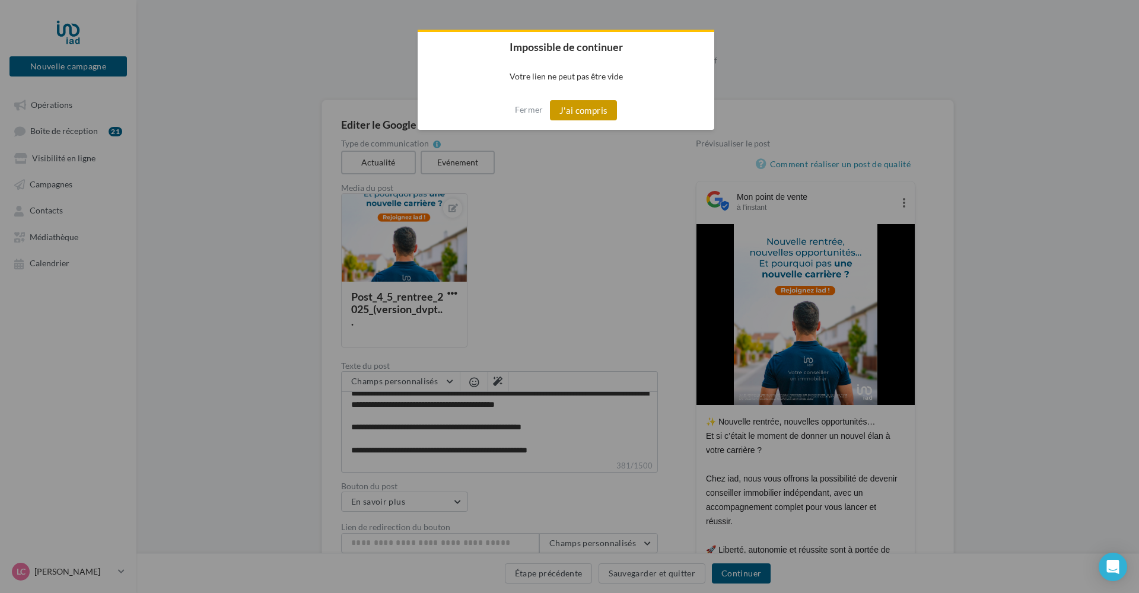
click at [582, 107] on button "J'ai compris" at bounding box center [584, 110] width 68 height 20
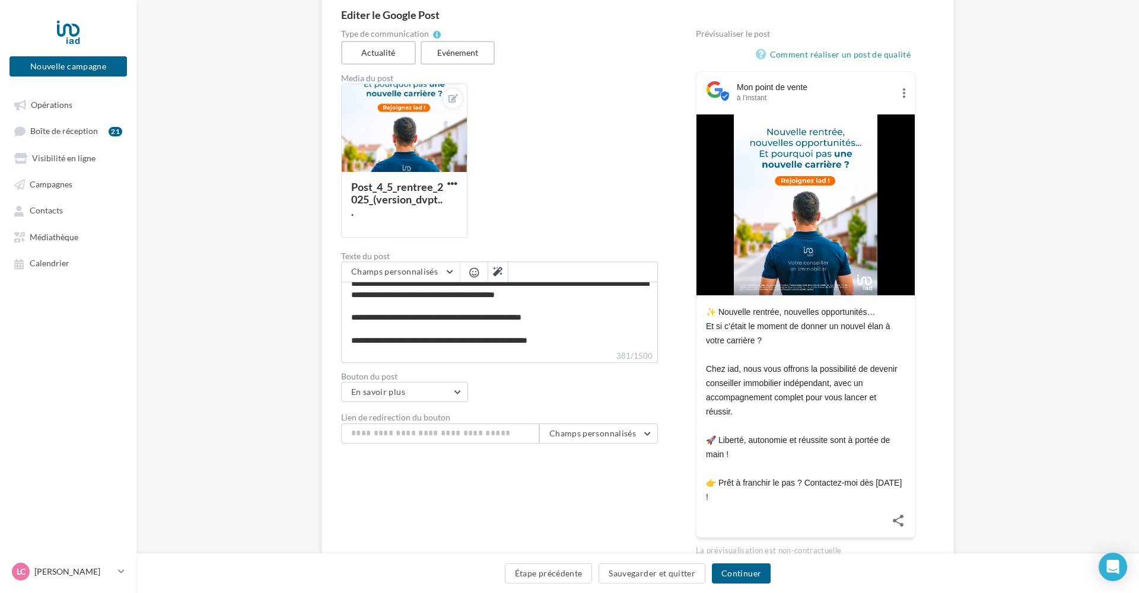
scroll to position [112, 0]
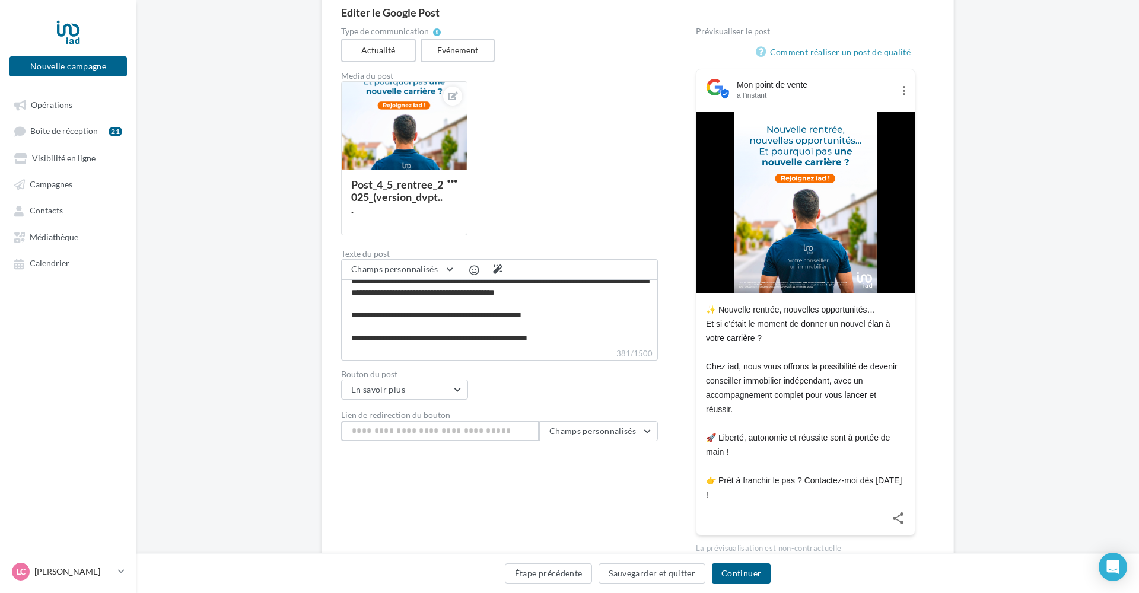
click at [437, 435] on input "Lien de redirection du bouton" at bounding box center [440, 431] width 198 height 20
click at [420, 388] on button "En savoir plus" at bounding box center [404, 390] width 127 height 20
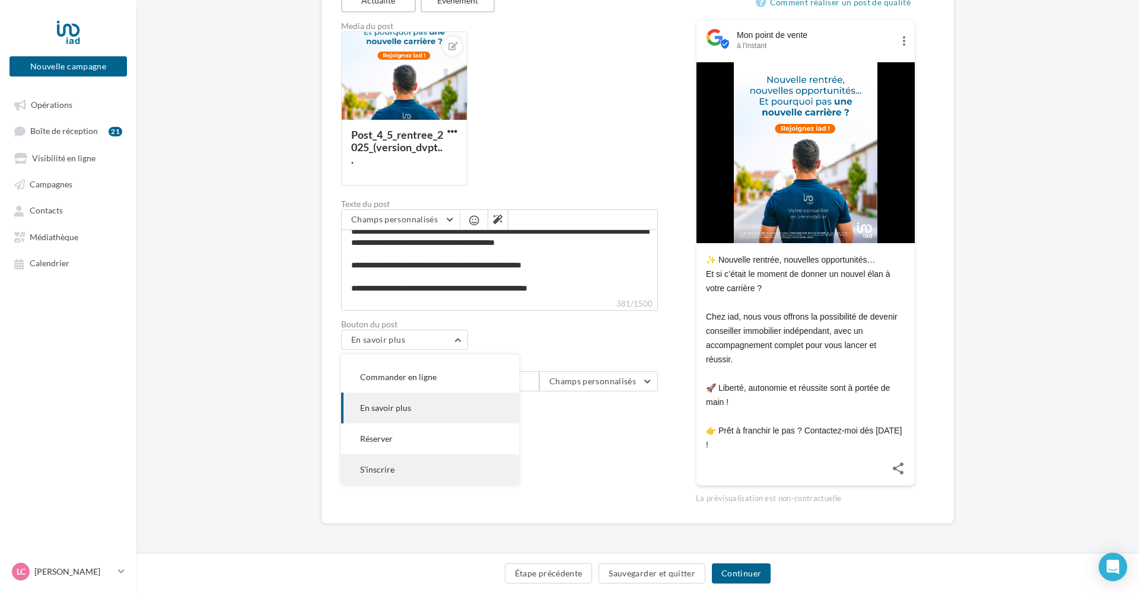
scroll to position [161, 0]
click at [435, 407] on button "En savoir plus" at bounding box center [430, 410] width 178 height 31
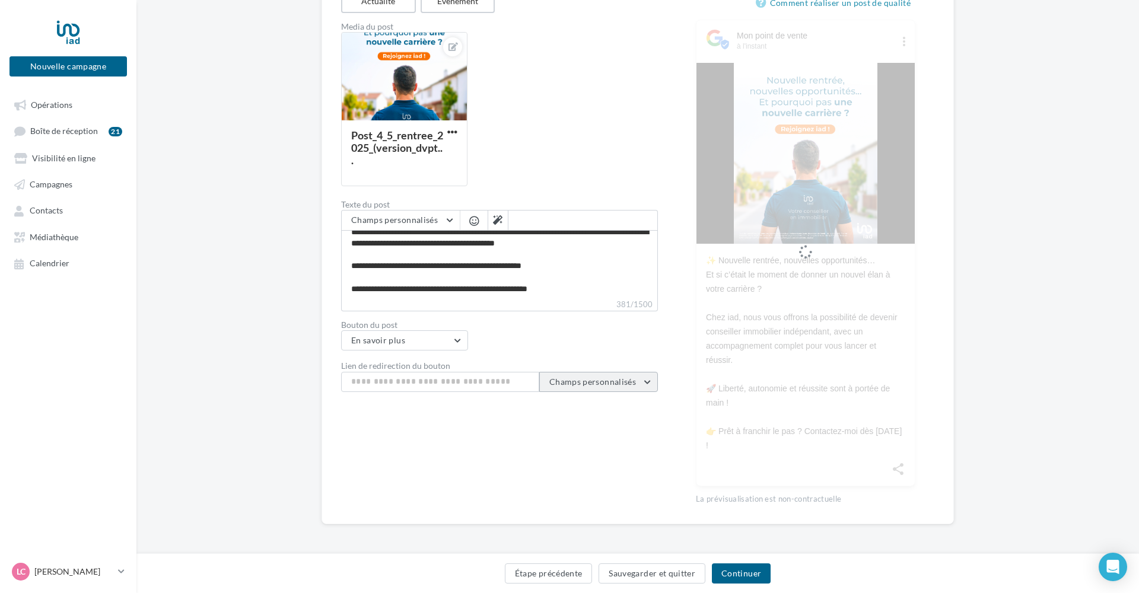
click at [614, 382] on span "Champs personnalisés" at bounding box center [593, 382] width 87 height 10
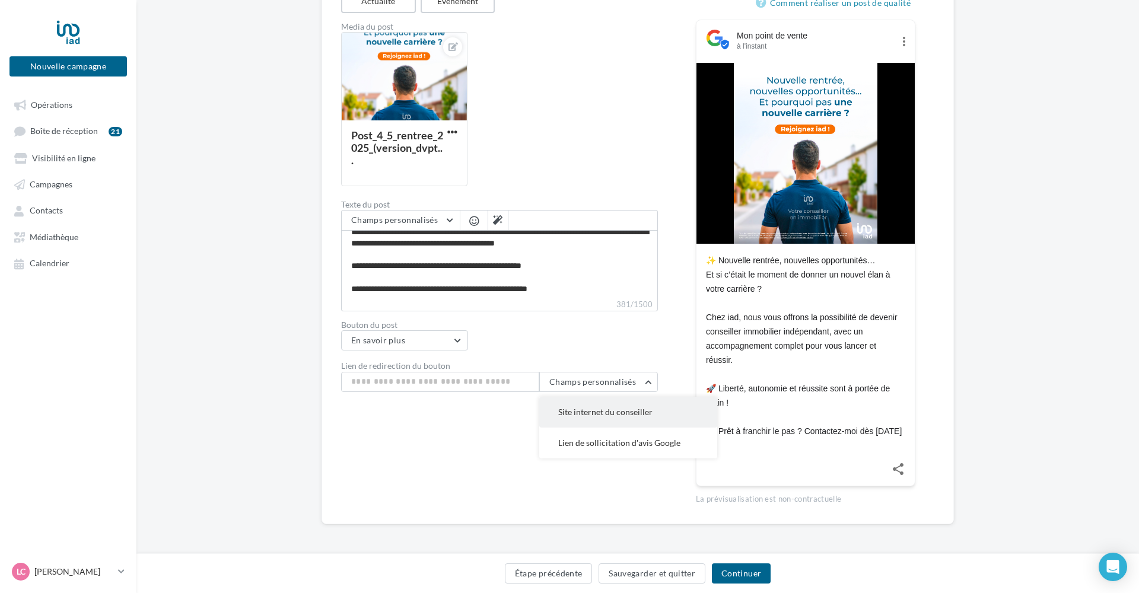
click at [594, 414] on span "Site internet du conseiller" at bounding box center [605, 412] width 94 height 10
type input "**********"
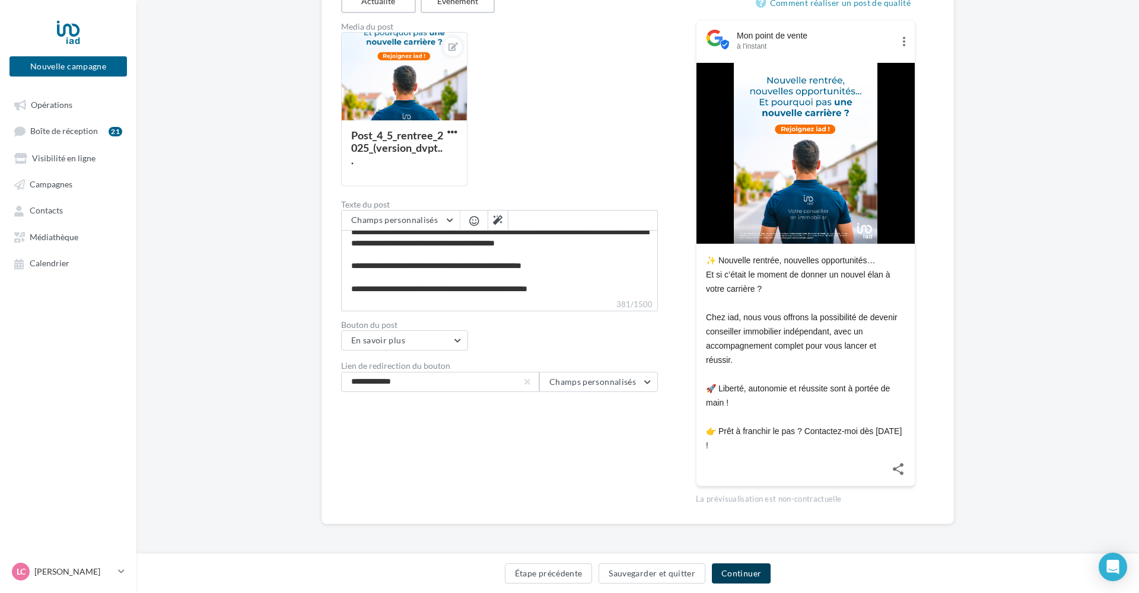
click at [760, 570] on button "Continuer" at bounding box center [741, 574] width 59 height 20
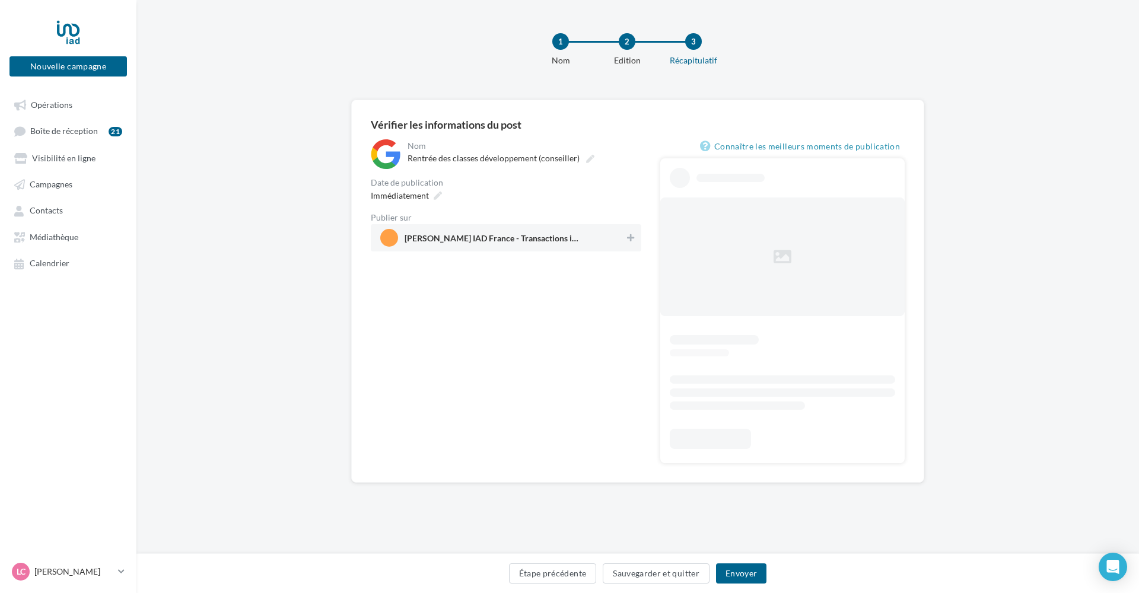
drag, startPoint x: 631, startPoint y: 241, endPoint x: 659, endPoint y: 281, distance: 49.1
click at [631, 241] on icon at bounding box center [630, 238] width 7 height 8
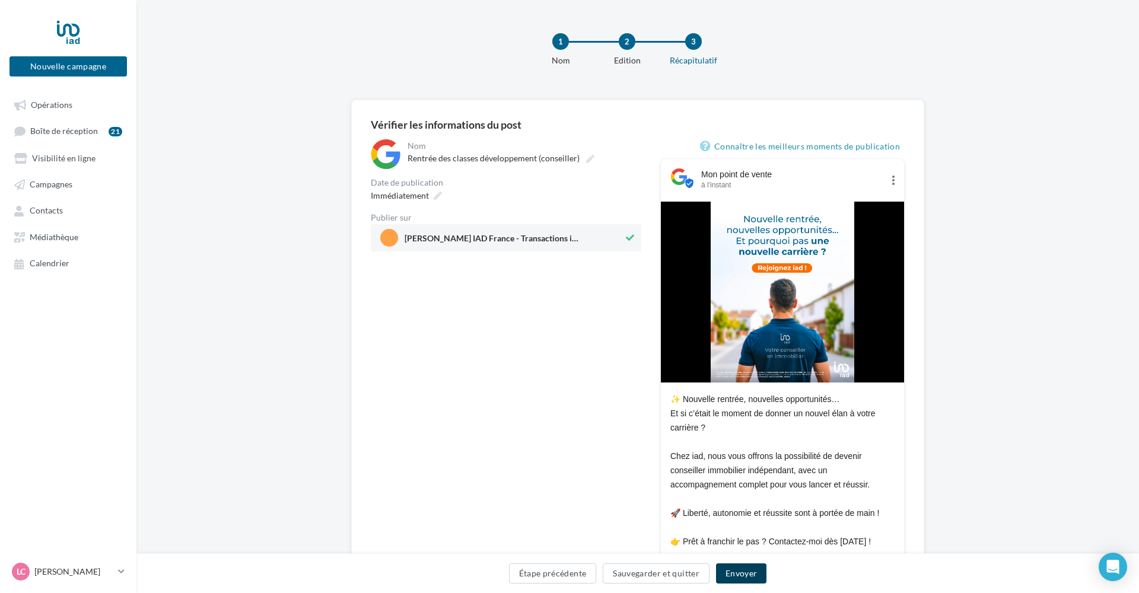
click at [747, 569] on button "Envoyer" at bounding box center [741, 574] width 50 height 20
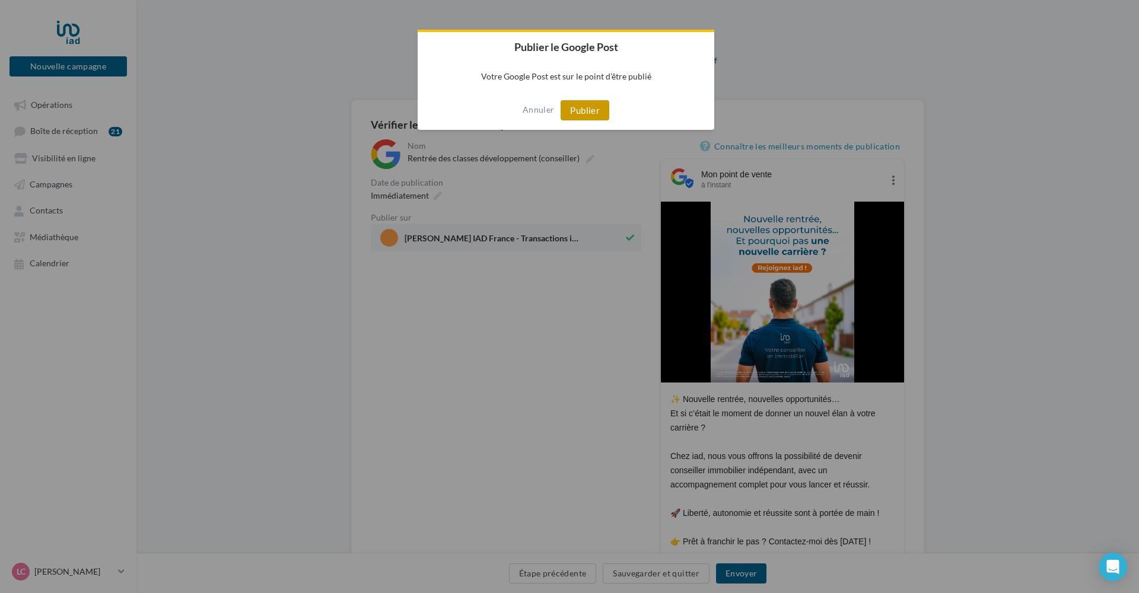
click at [596, 109] on button "Publier" at bounding box center [585, 110] width 49 height 20
